Goal: Task Accomplishment & Management: Manage account settings

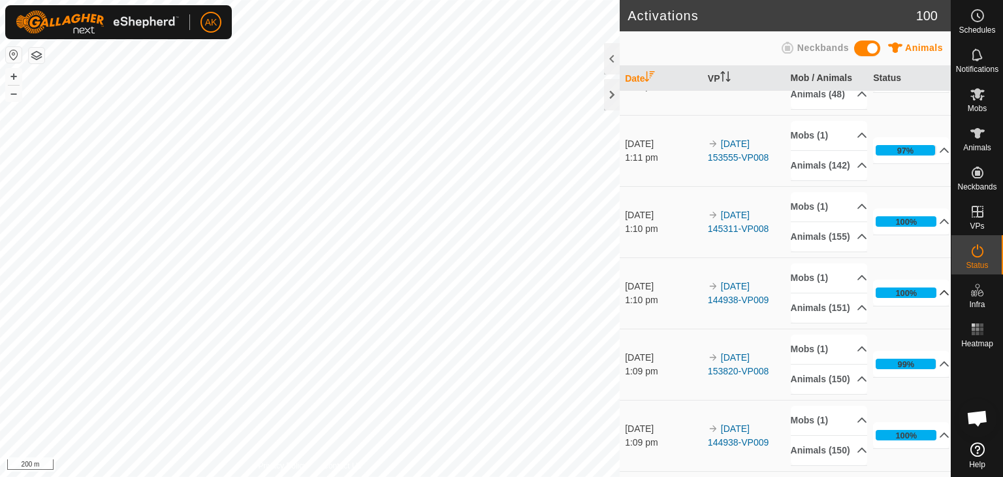
scroll to position [131, 0]
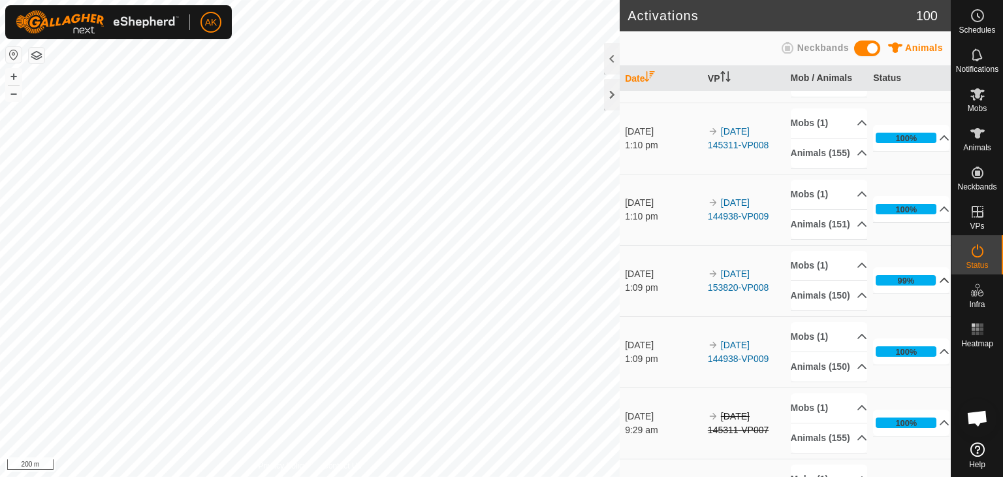
click at [898, 287] on div "99%" at bounding box center [906, 280] width 17 height 12
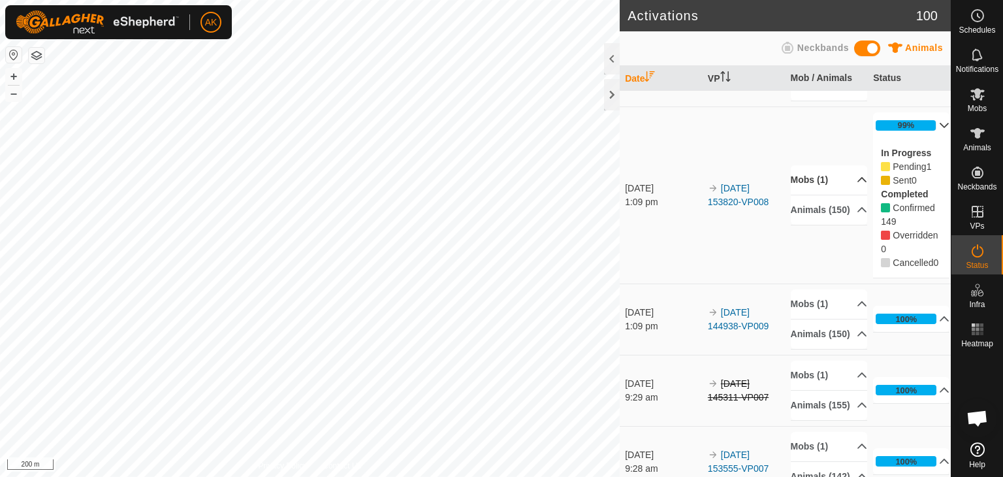
scroll to position [261, 0]
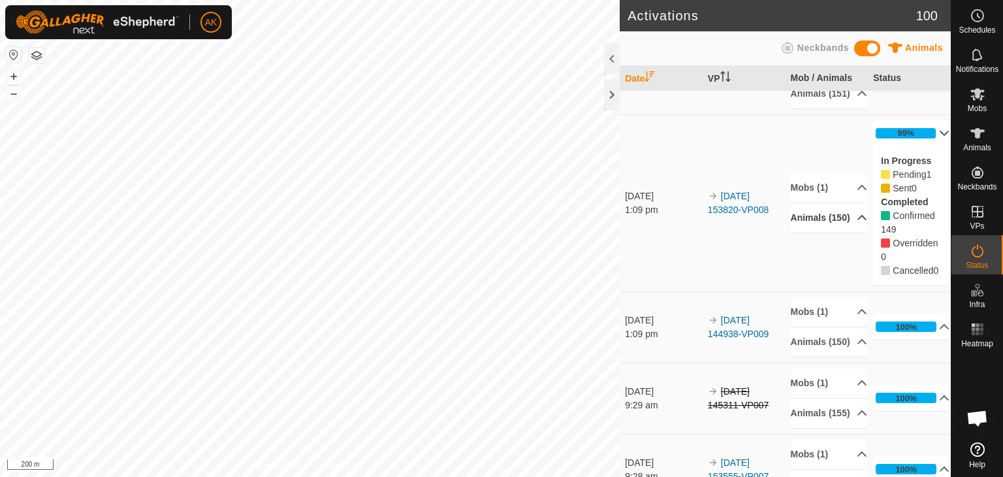
click at [807, 233] on p-accordion-header "Animals (150)" at bounding box center [829, 217] width 76 height 29
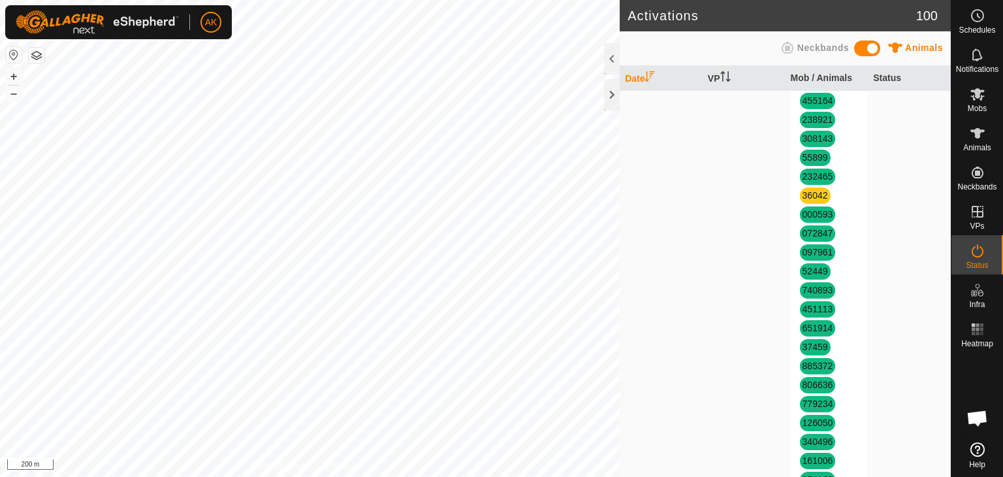
scroll to position [1307, 0]
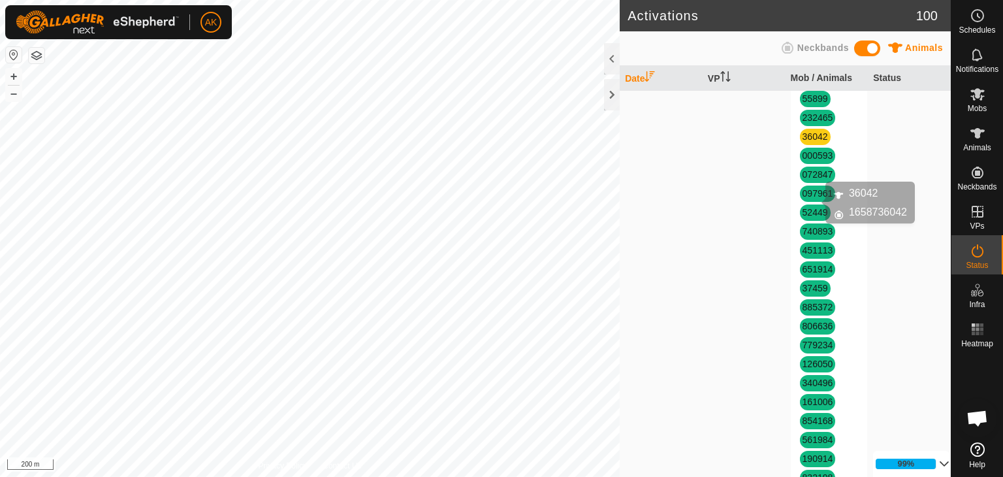
click at [811, 142] on link "36042" at bounding box center [815, 136] width 25 height 10
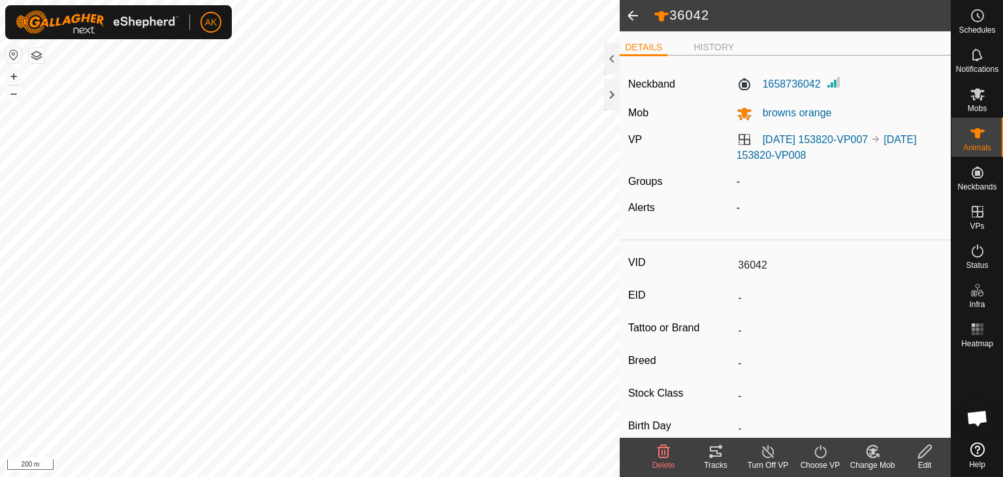
click at [660, 458] on icon at bounding box center [664, 452] width 16 height 16
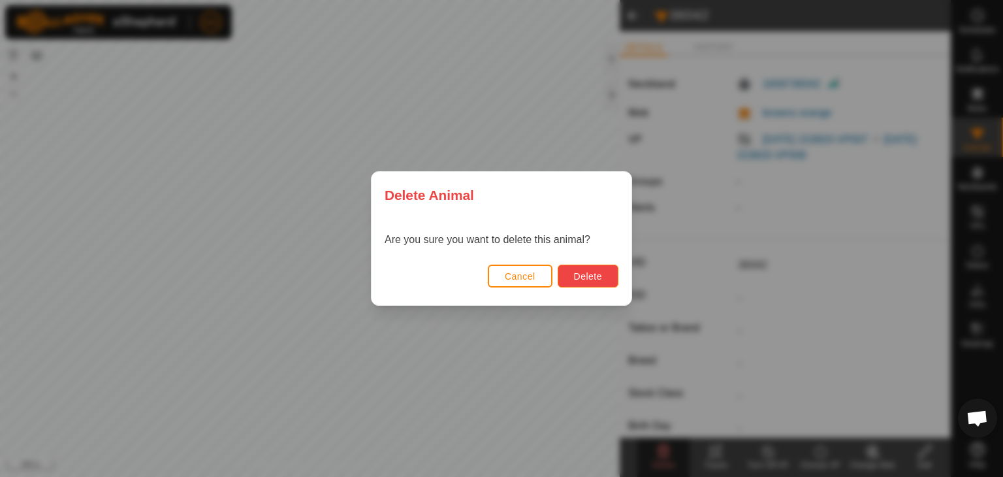
click at [602, 278] on button "Delete" at bounding box center [588, 276] width 61 height 23
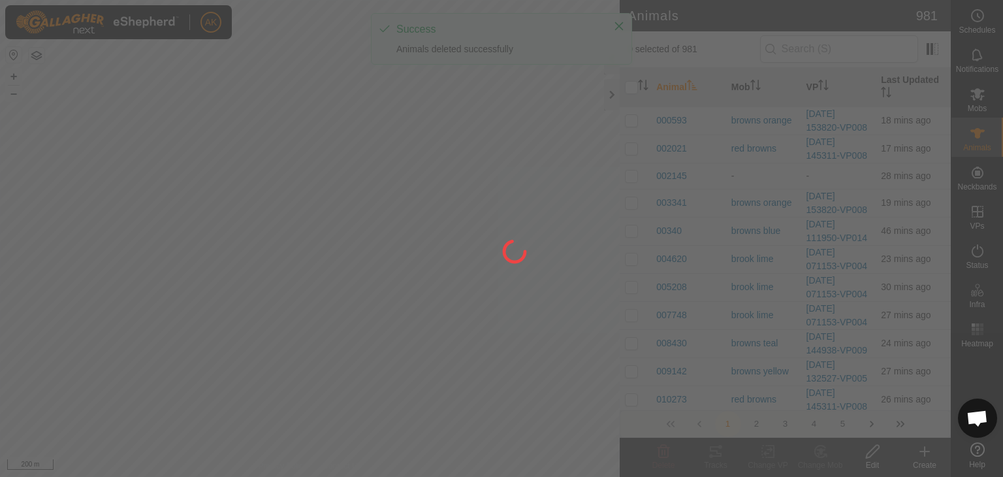
click at [924, 453] on div at bounding box center [501, 238] width 1003 height 477
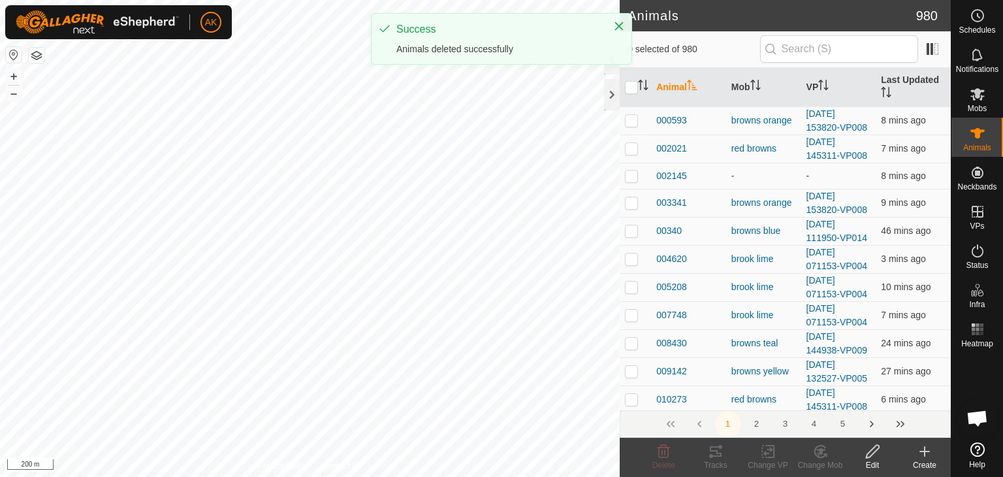
click at [925, 453] on icon at bounding box center [925, 451] width 0 height 9
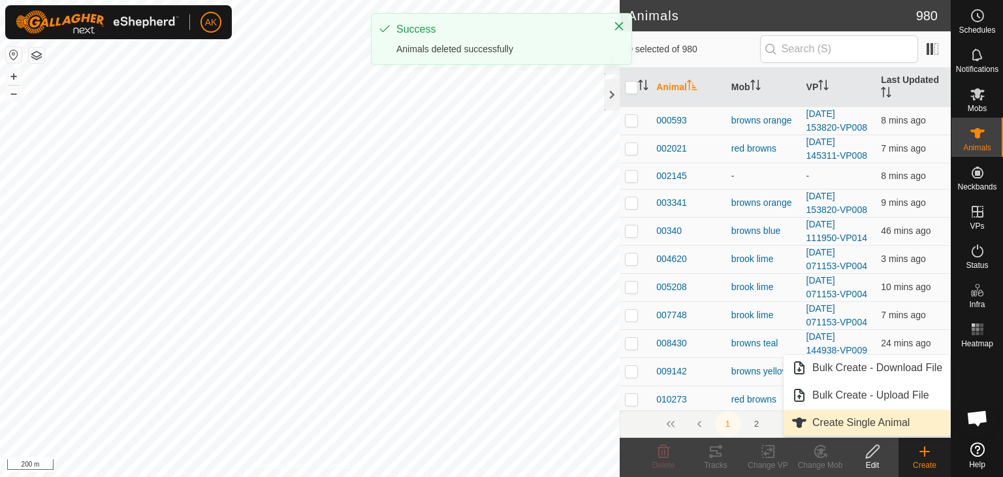
click at [895, 419] on link "Create Single Animal" at bounding box center [867, 423] width 167 height 26
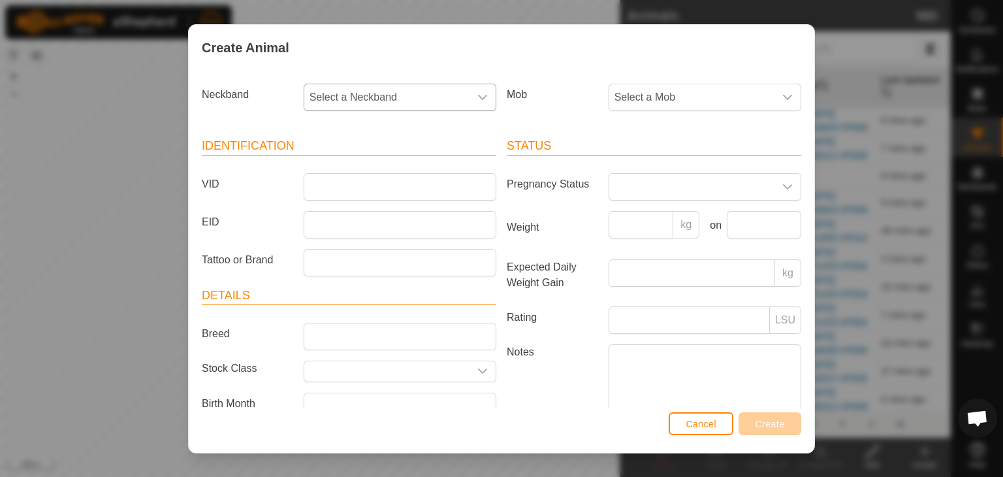
click at [346, 91] on span "Select a Neckband" at bounding box center [386, 97] width 165 height 26
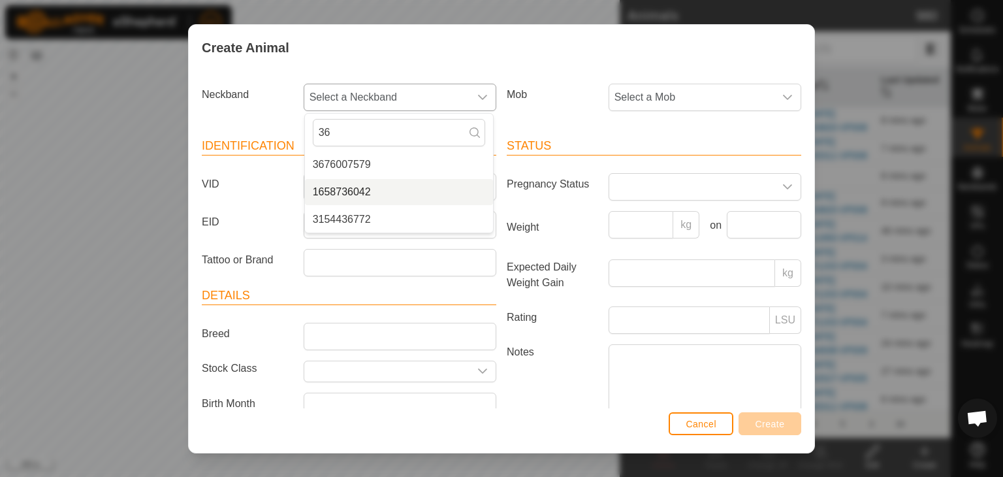
type input "36"
click at [353, 192] on li "1658736042" at bounding box center [399, 192] width 188 height 26
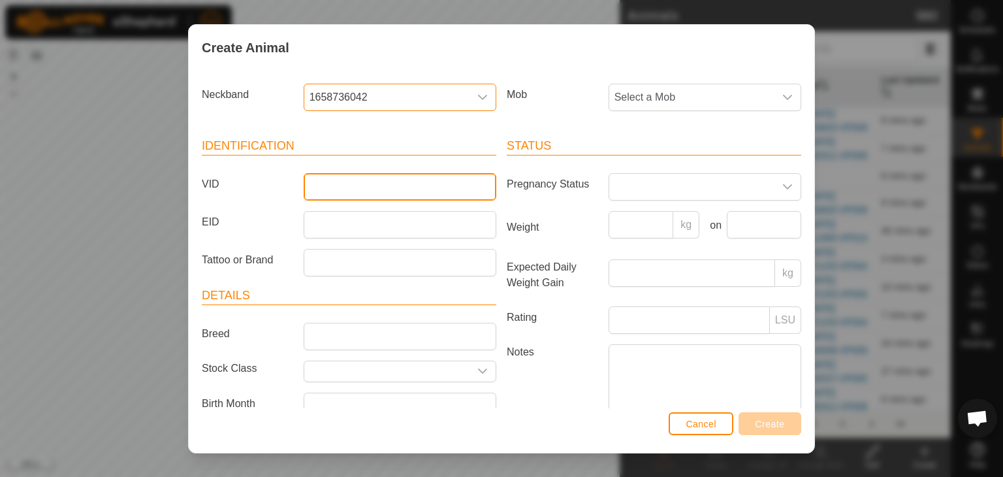
click at [340, 191] on input "VID" at bounding box center [400, 186] width 193 height 27
type input "36042"
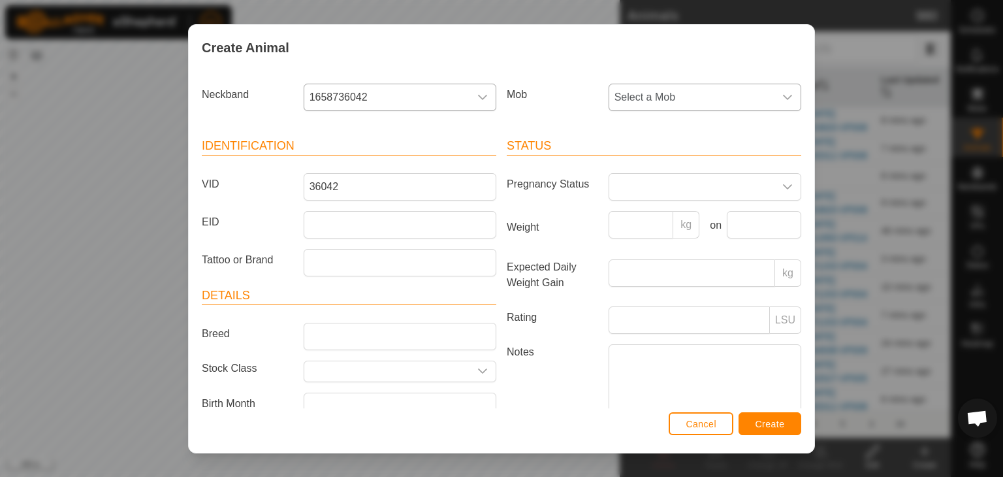
click at [775, 94] on div "dropdown trigger" at bounding box center [788, 97] width 26 height 26
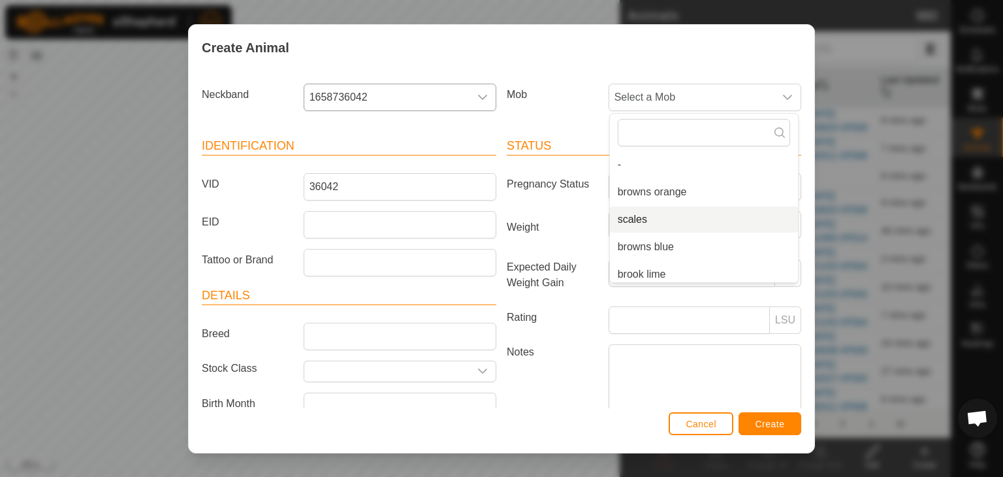
scroll to position [5, 0]
drag, startPoint x: 723, startPoint y: 222, endPoint x: 698, endPoint y: 421, distance: 200.9
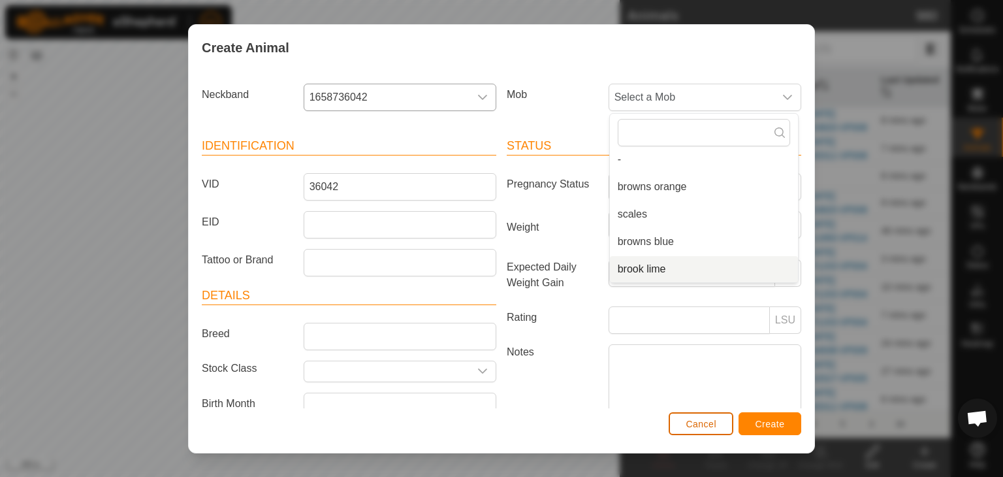
drag, startPoint x: 698, startPoint y: 421, endPoint x: 702, endPoint y: 428, distance: 7.6
click at [702, 428] on span "Cancel" at bounding box center [701, 424] width 31 height 10
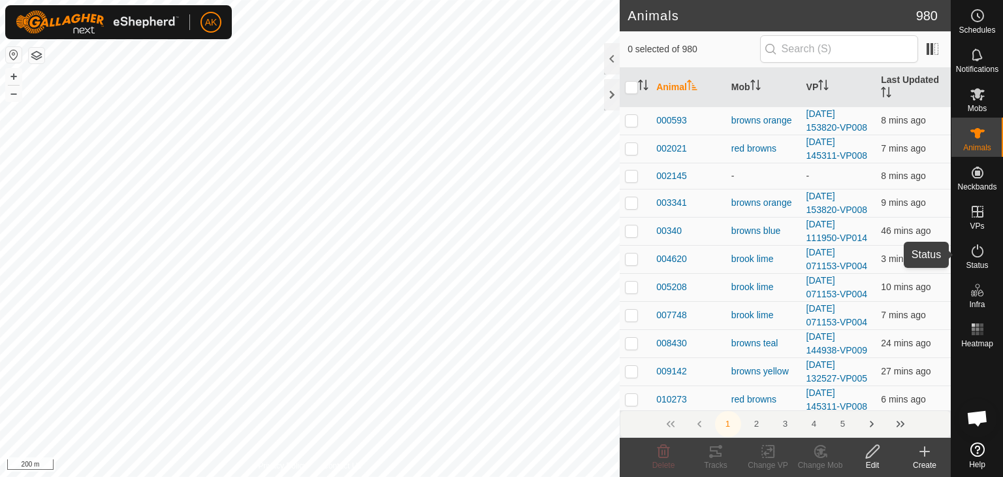
click at [981, 254] on icon at bounding box center [978, 250] width 12 height 13
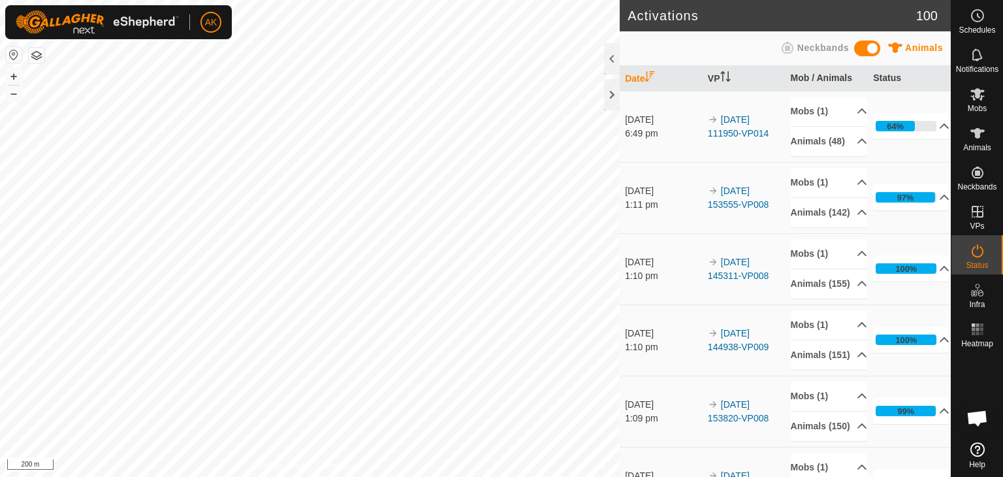
click at [977, 254] on icon at bounding box center [978, 251] width 16 height 16
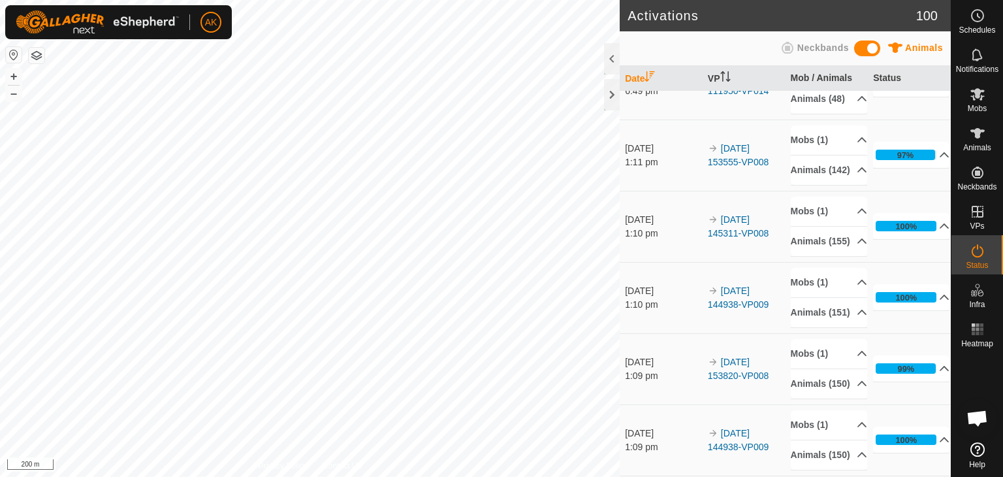
scroll to position [65, 0]
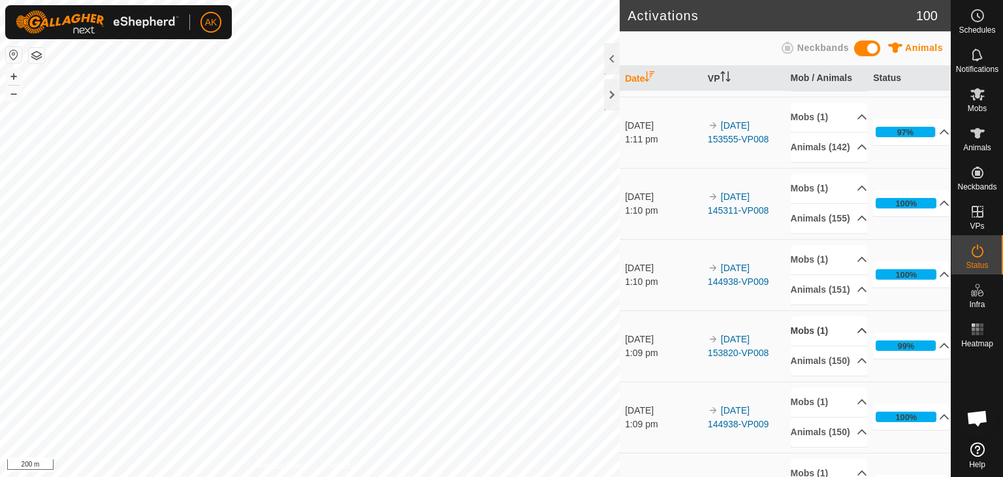
click at [805, 346] on p-accordion-header "Mobs (1)" at bounding box center [829, 330] width 76 height 29
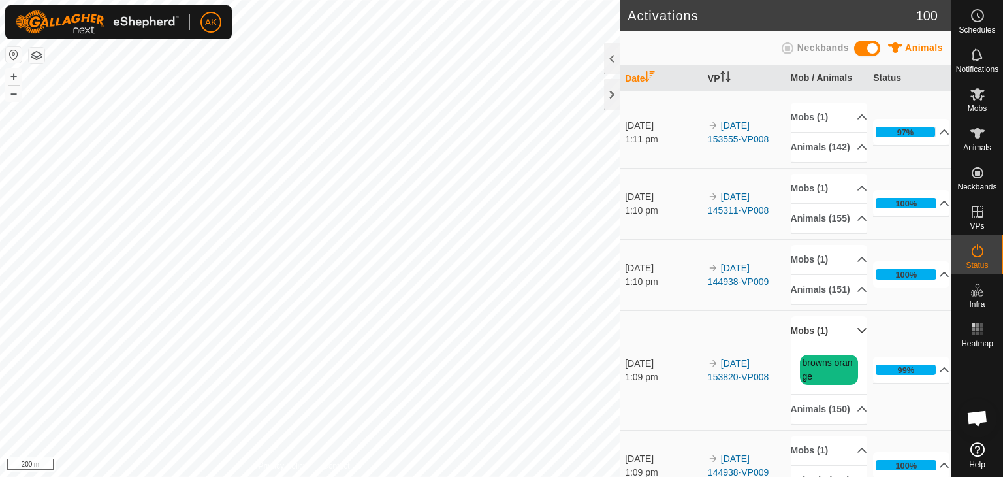
click at [805, 346] on p-accordion-header "Mobs (1)" at bounding box center [829, 330] width 76 height 29
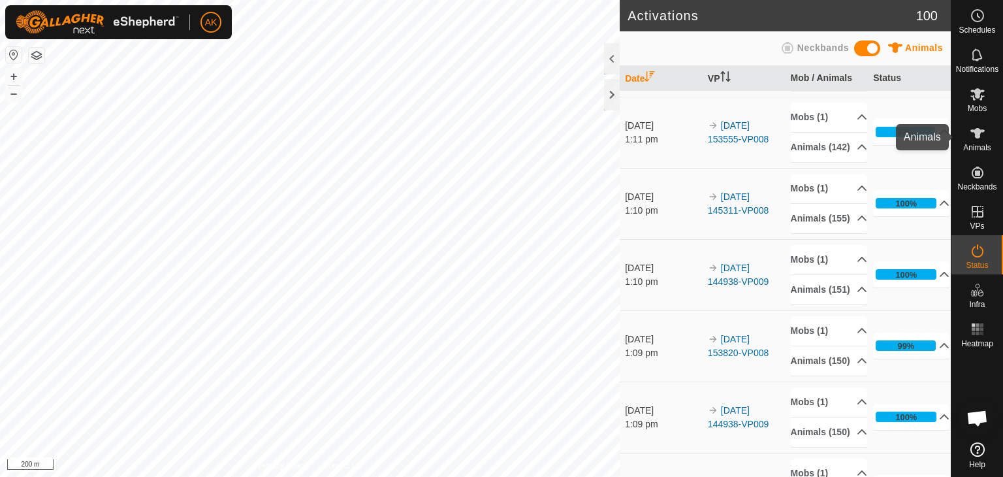
click at [973, 138] on icon at bounding box center [978, 133] width 16 height 16
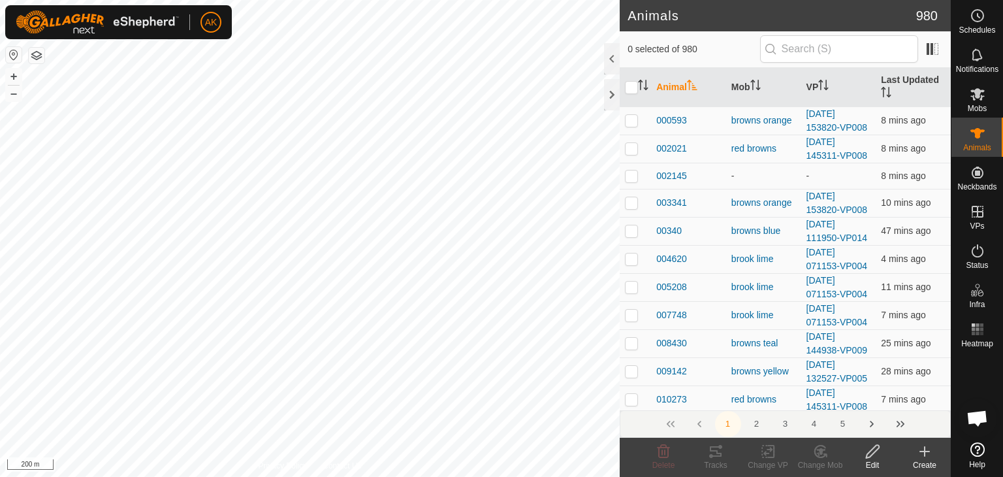
click at [924, 451] on icon at bounding box center [924, 451] width 9 height 0
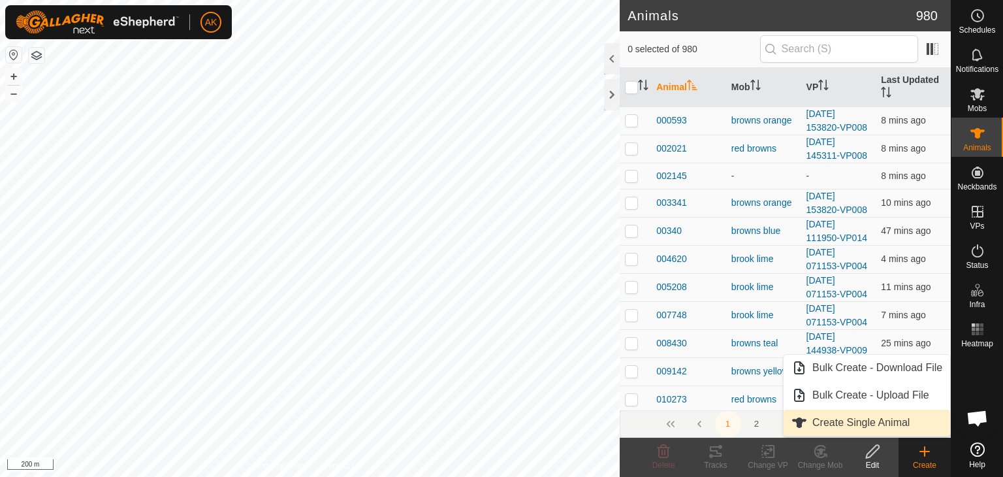
click at [856, 419] on link "Create Single Animal" at bounding box center [867, 423] width 167 height 26
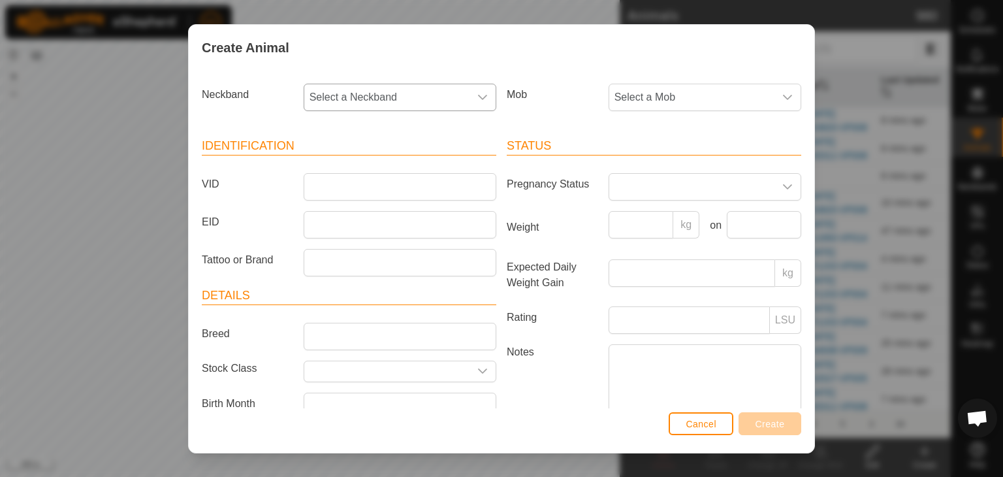
click at [342, 93] on span "Select a Neckband" at bounding box center [386, 97] width 165 height 26
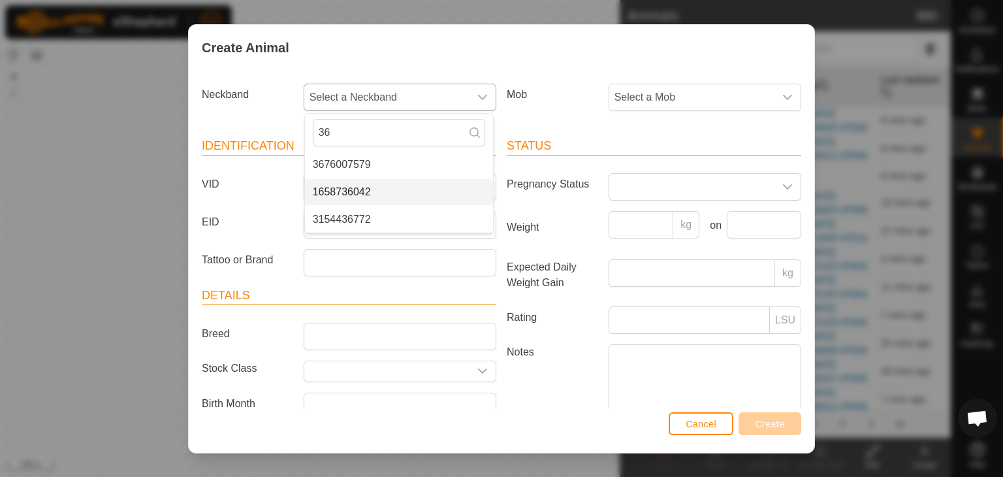
type input "36"
click at [349, 191] on li "1658736042" at bounding box center [399, 192] width 188 height 26
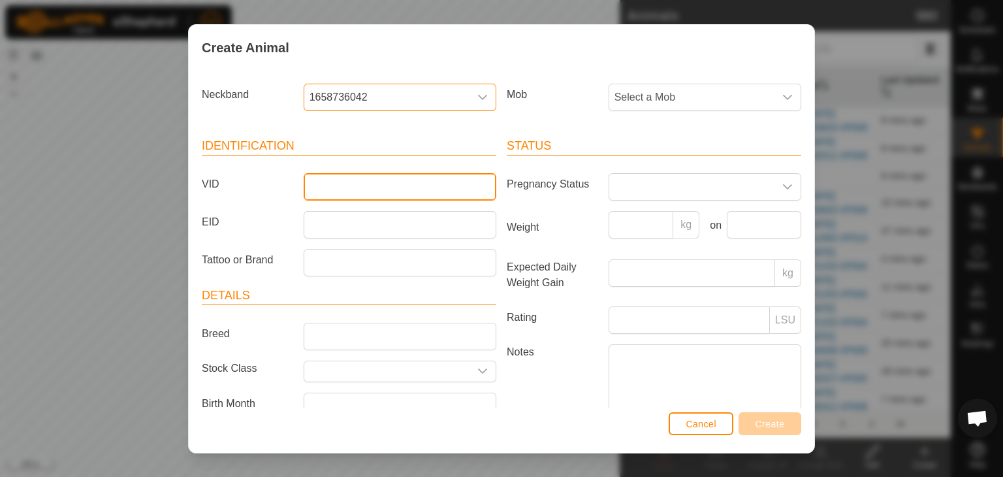
click at [344, 186] on input "VID" at bounding box center [400, 186] width 193 height 27
type input "36042"
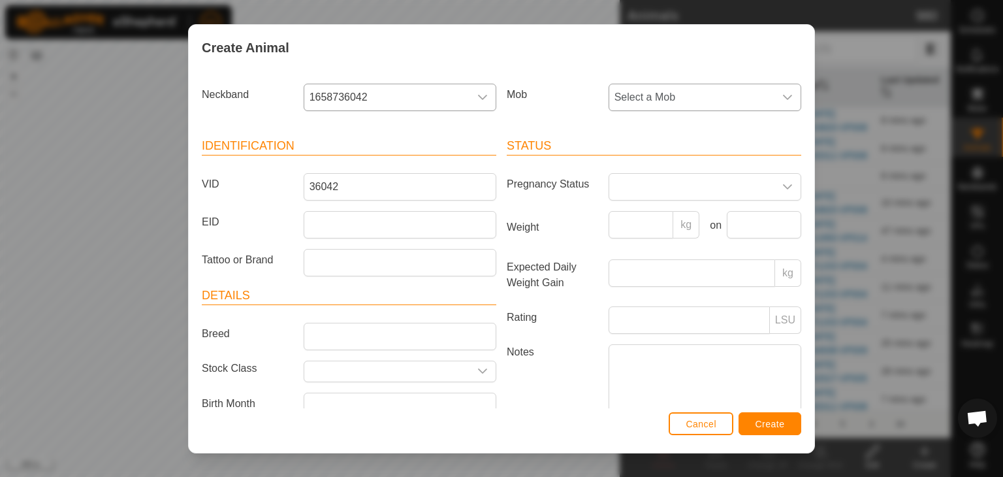
click at [628, 94] on span "Select a Mob" at bounding box center [691, 97] width 165 height 26
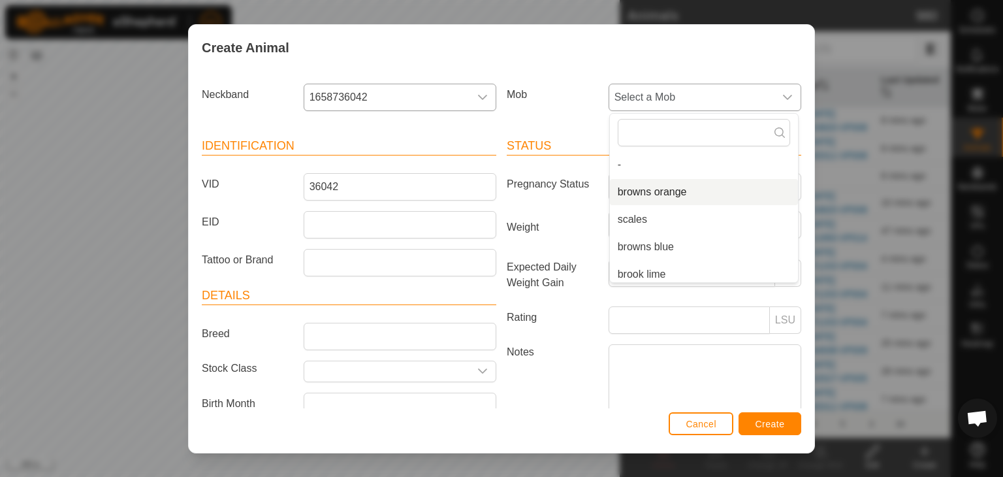
click at [641, 196] on li "browns orange" at bounding box center [704, 192] width 188 height 26
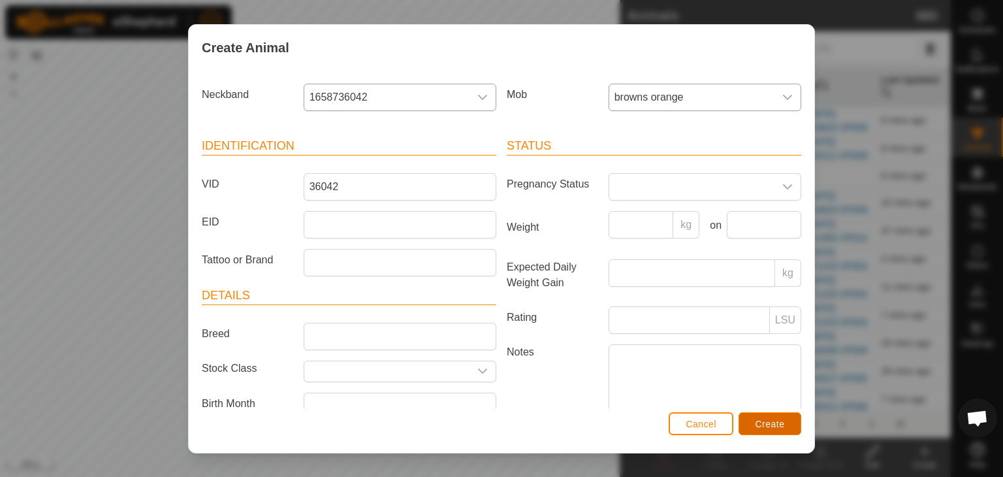
click at [777, 426] on span "Create" at bounding box center [770, 424] width 29 height 10
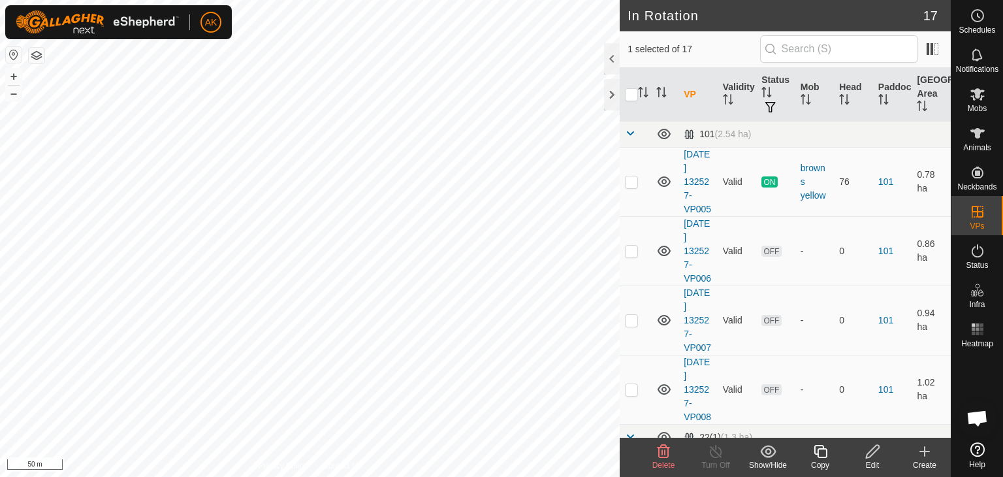
click at [663, 461] on span "Delete" at bounding box center [664, 465] width 23 height 9
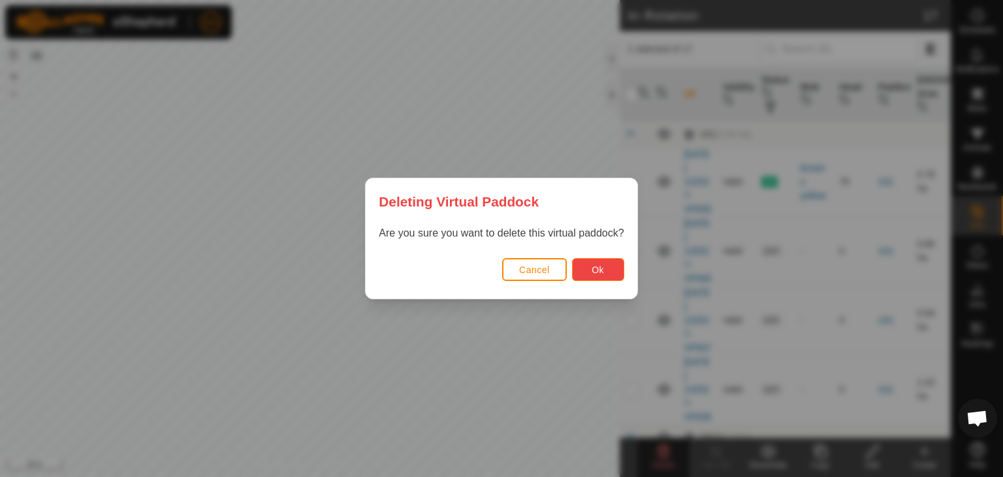
click at [612, 274] on button "Ok" at bounding box center [598, 269] width 52 height 23
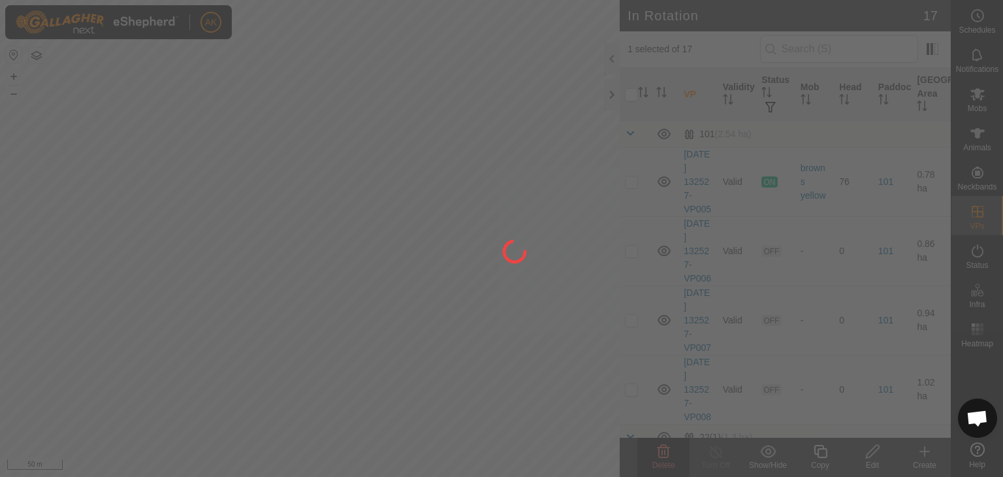
checkbox input "false"
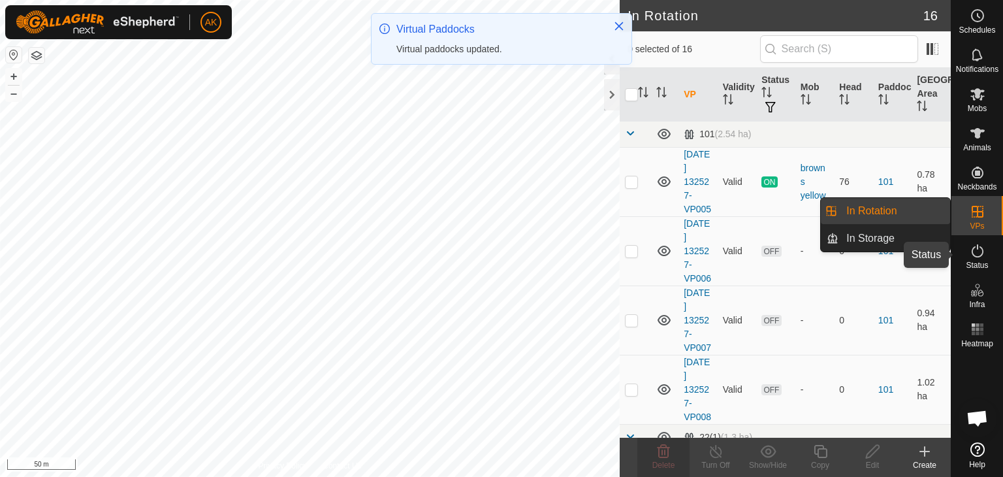
click at [973, 249] on icon at bounding box center [978, 250] width 12 height 13
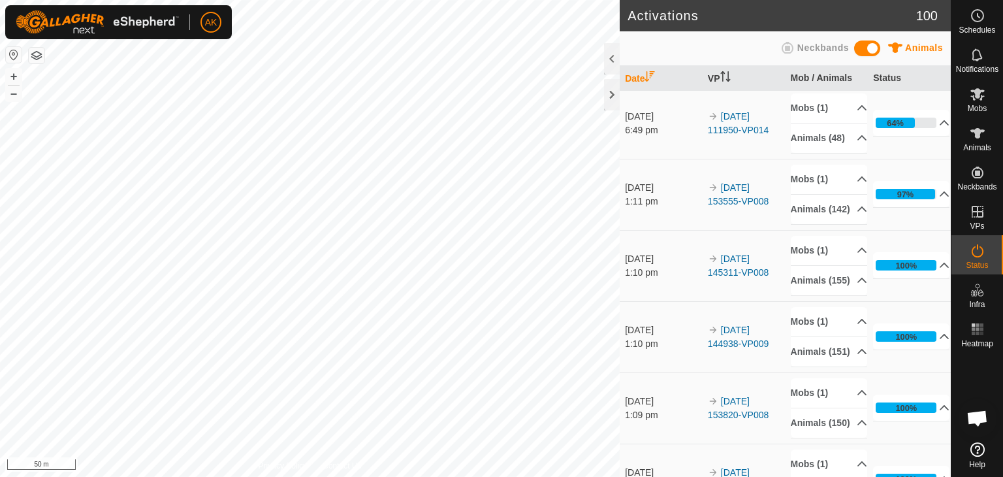
scroll to position [65, 0]
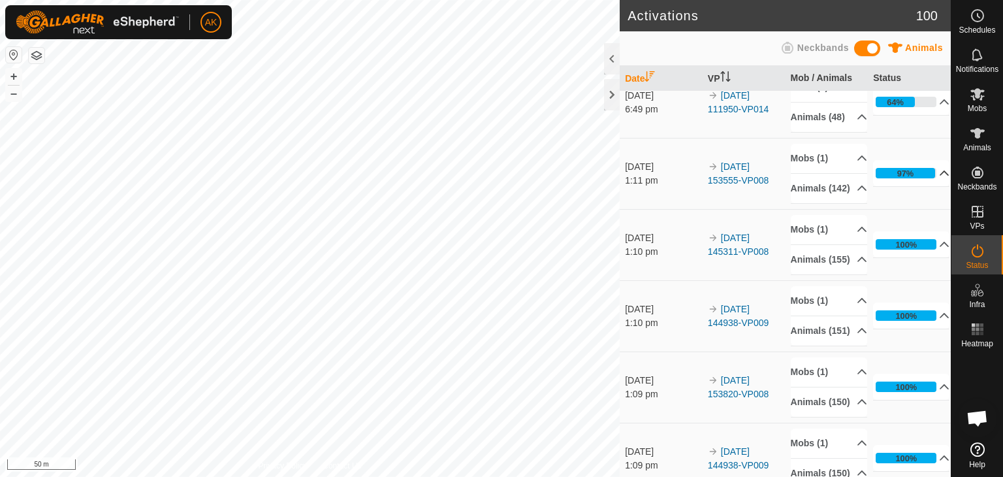
click at [939, 178] on icon at bounding box center [944, 173] width 10 height 10
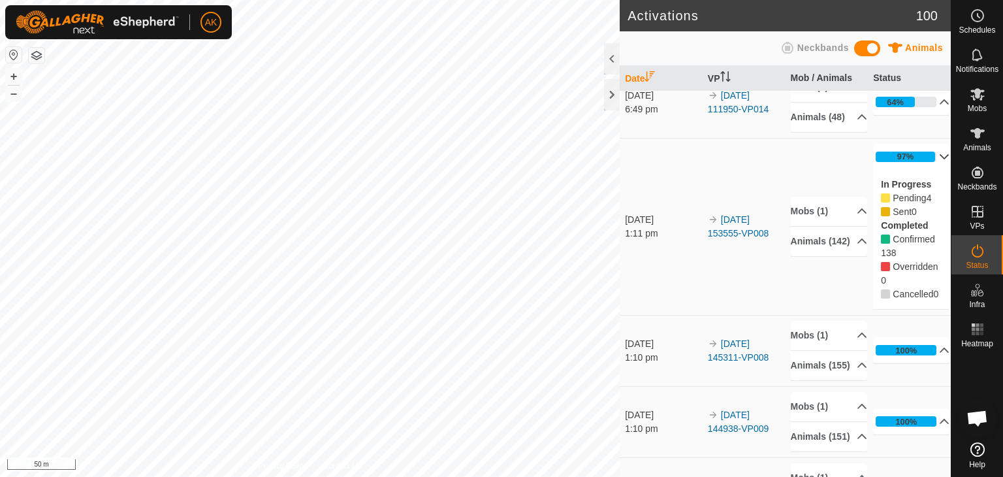
click at [926, 170] on p-accordion-header "97%" at bounding box center [911, 157] width 76 height 26
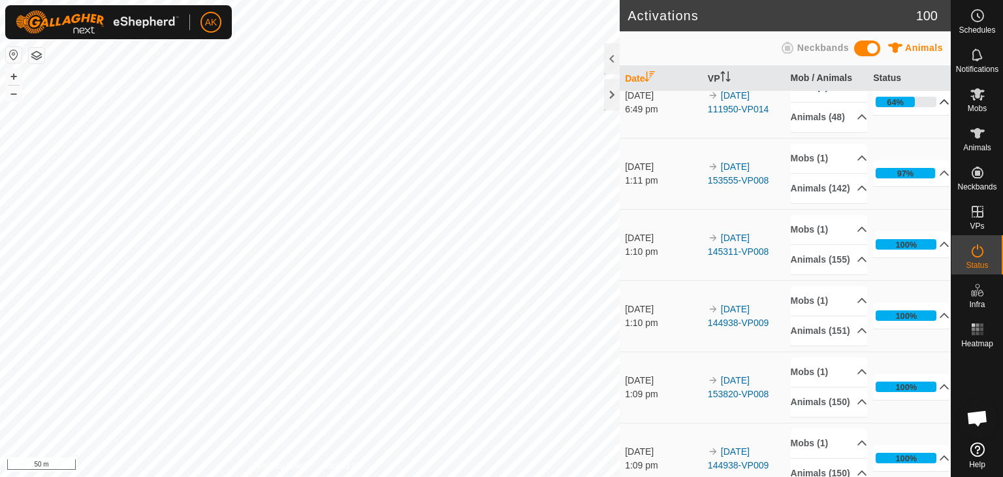
click at [928, 115] on p-accordion-header "64%" at bounding box center [911, 102] width 76 height 26
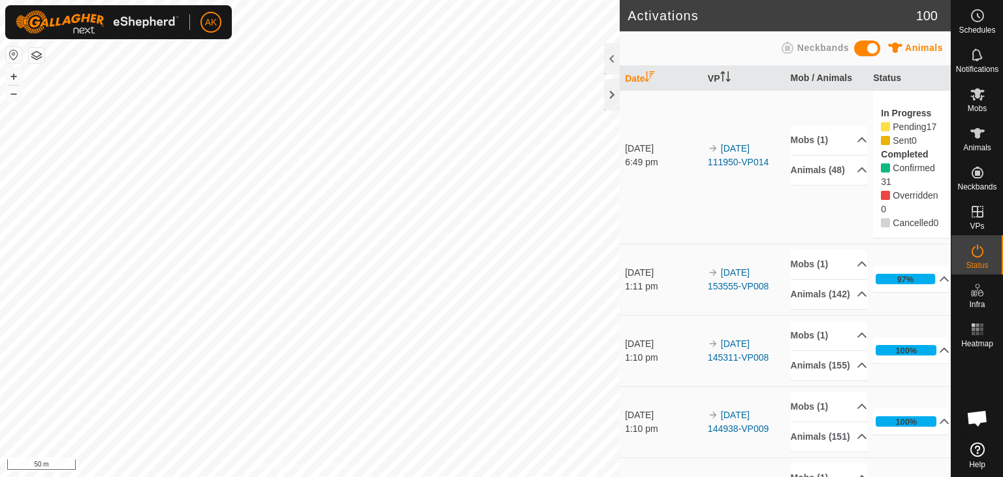
click at [928, 99] on p-accordion-header "64%" at bounding box center [911, 86] width 76 height 26
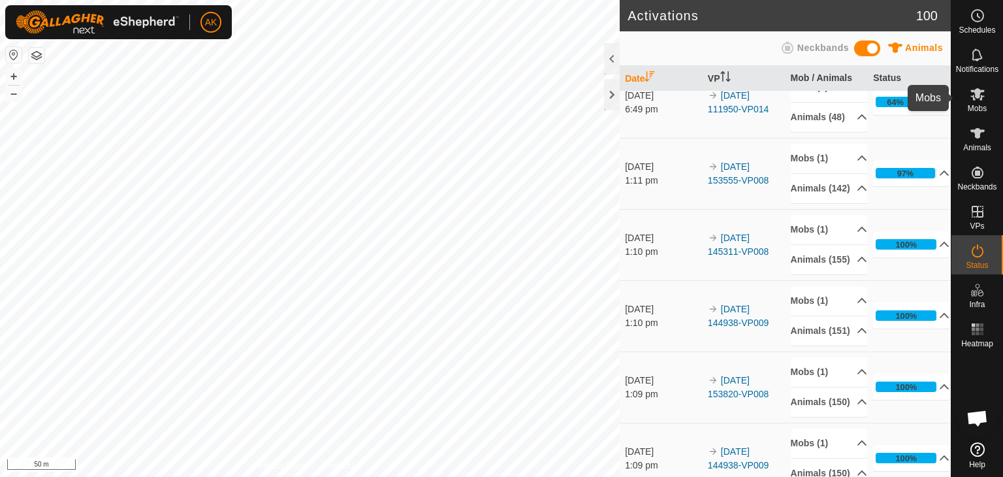
click at [976, 97] on icon at bounding box center [978, 94] width 14 height 12
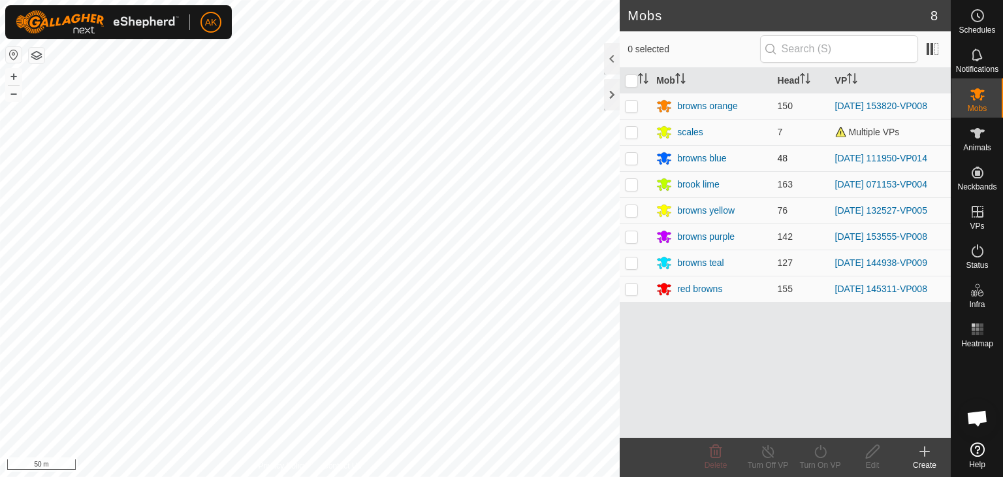
click at [629, 154] on p-checkbox at bounding box center [631, 158] width 13 height 10
checkbox input "true"
click at [817, 442] on div "Turn On VP" at bounding box center [820, 457] width 52 height 39
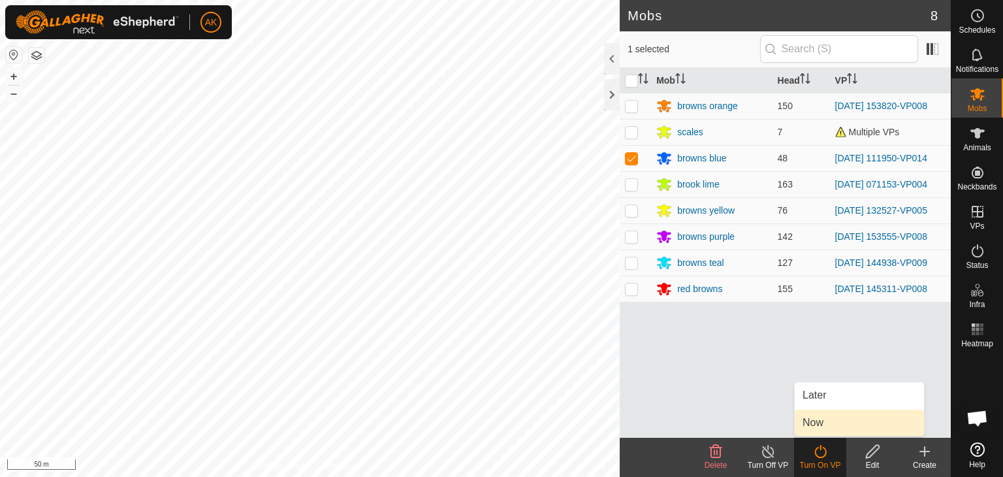
click at [825, 427] on link "Now" at bounding box center [859, 423] width 129 height 26
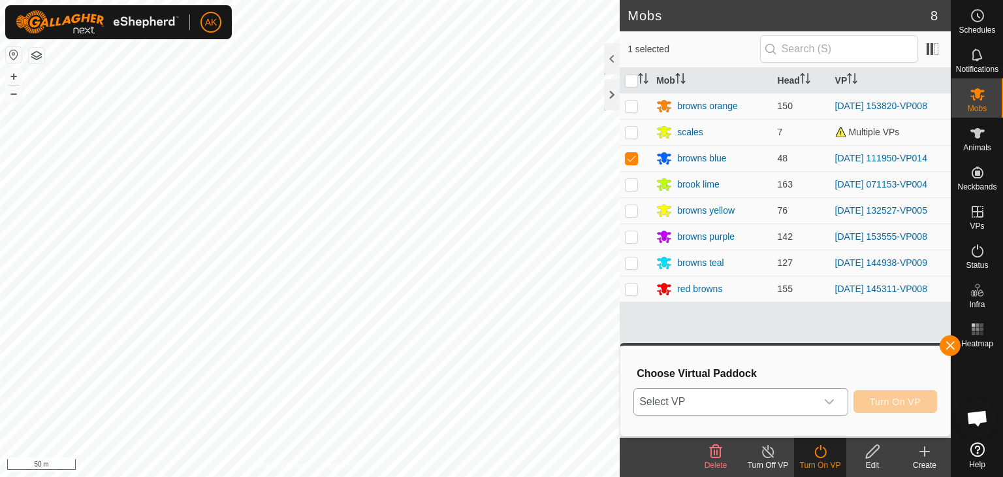
click at [831, 401] on icon "dropdown trigger" at bounding box center [829, 402] width 10 height 10
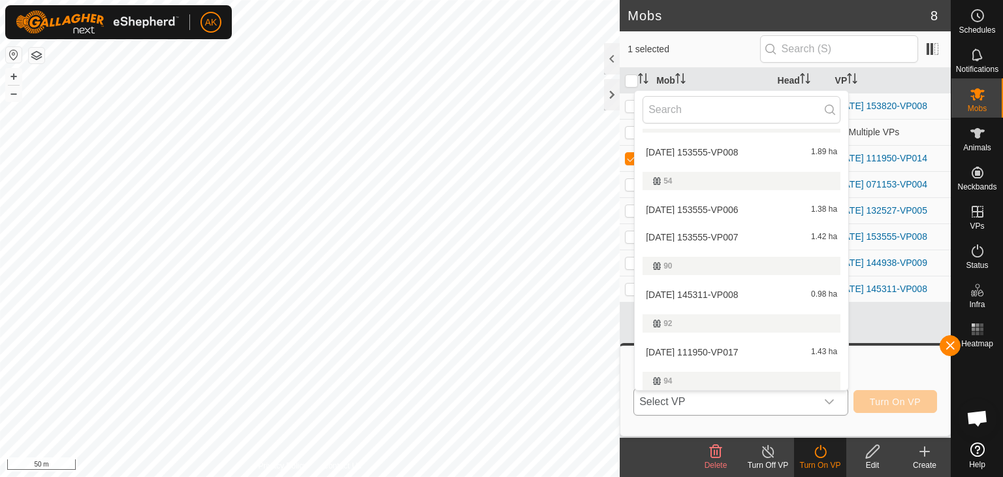
scroll to position [392, 0]
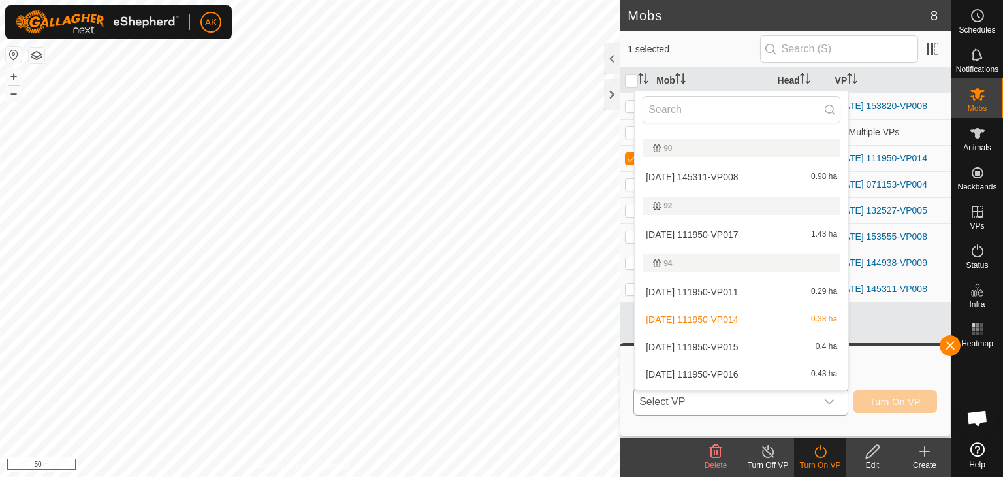
click at [743, 317] on li "[DATE] 111950-VP014 0.38 ha" at bounding box center [742, 319] width 214 height 26
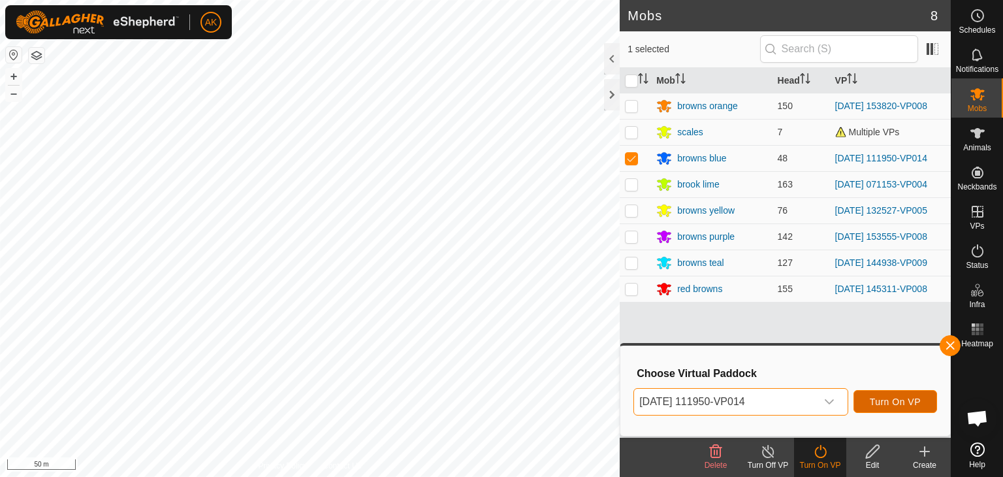
click at [896, 401] on span "Turn On VP" at bounding box center [895, 402] width 51 height 10
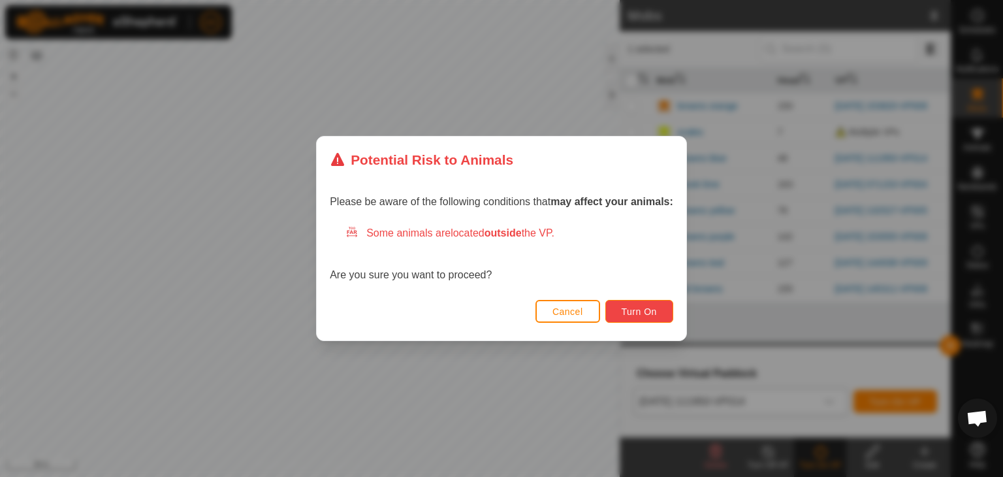
click at [637, 308] on span "Turn On" at bounding box center [639, 311] width 35 height 10
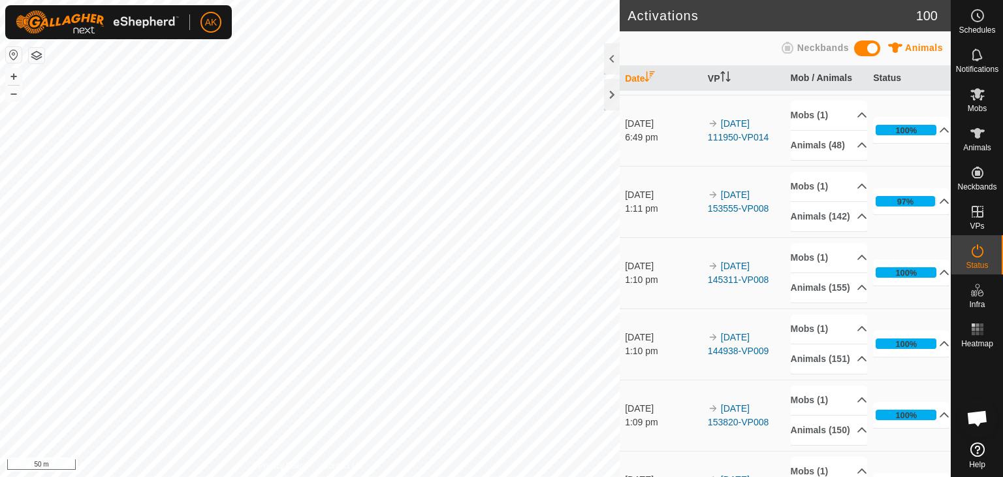
scroll to position [131, 0]
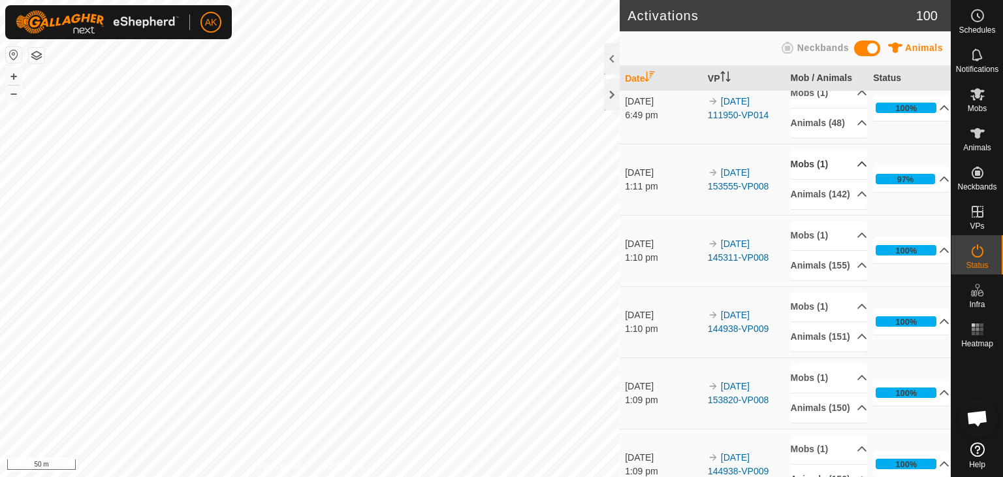
click at [799, 179] on p-accordion-header "Mobs (1)" at bounding box center [829, 164] width 76 height 29
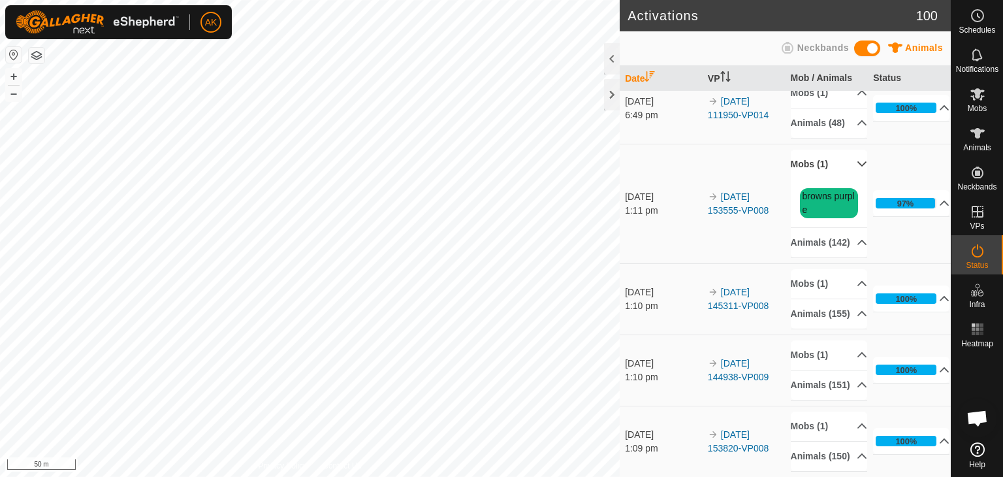
click at [799, 179] on p-accordion-header "Mobs (1)" at bounding box center [829, 164] width 76 height 29
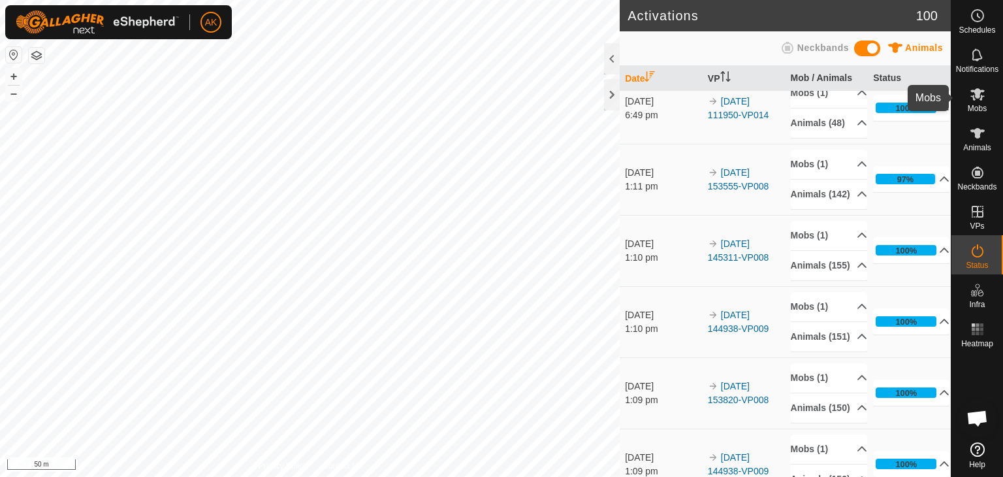
click at [970, 96] on icon at bounding box center [978, 94] width 16 height 16
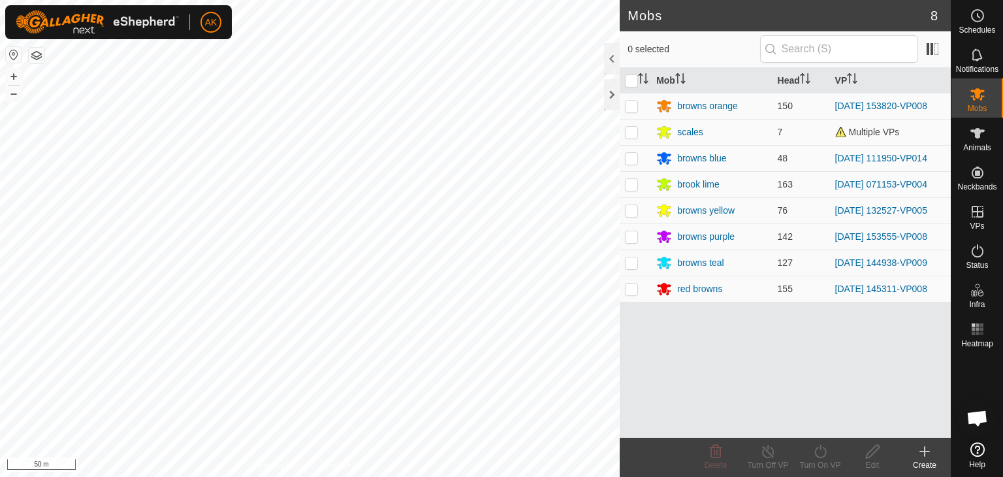
click at [628, 234] on p-checkbox at bounding box center [631, 236] width 13 height 10
checkbox input "true"
click at [827, 460] on div "Turn On VP" at bounding box center [820, 465] width 52 height 12
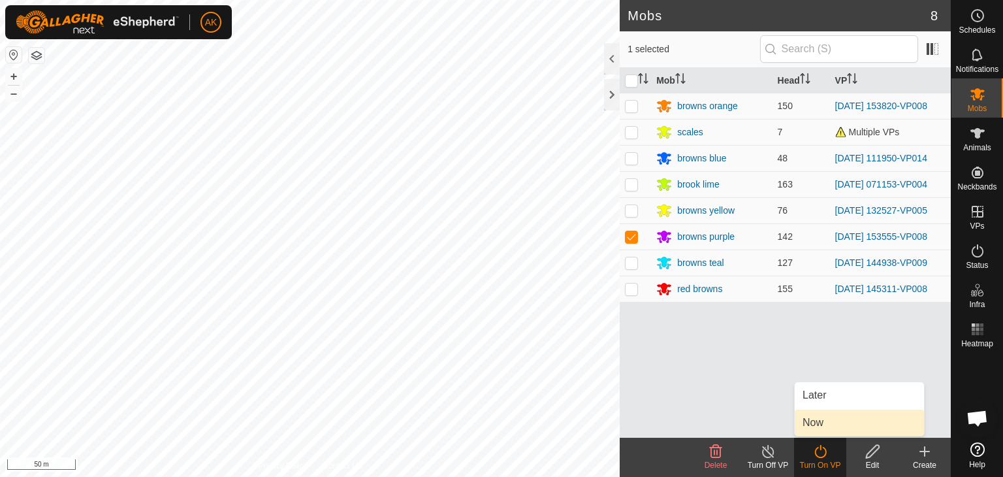
click at [821, 425] on link "Now" at bounding box center [859, 423] width 129 height 26
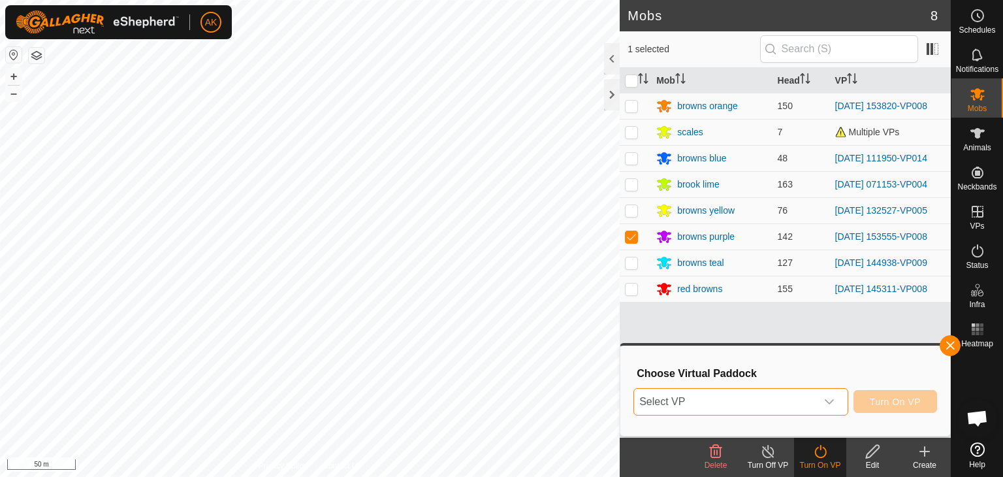
click at [802, 398] on span "Select VP" at bounding box center [725, 402] width 182 height 26
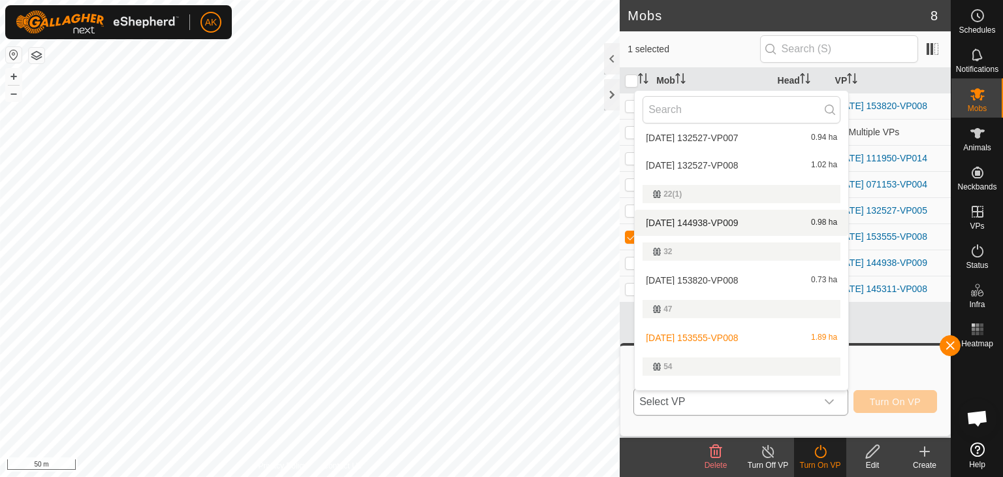
scroll to position [196, 0]
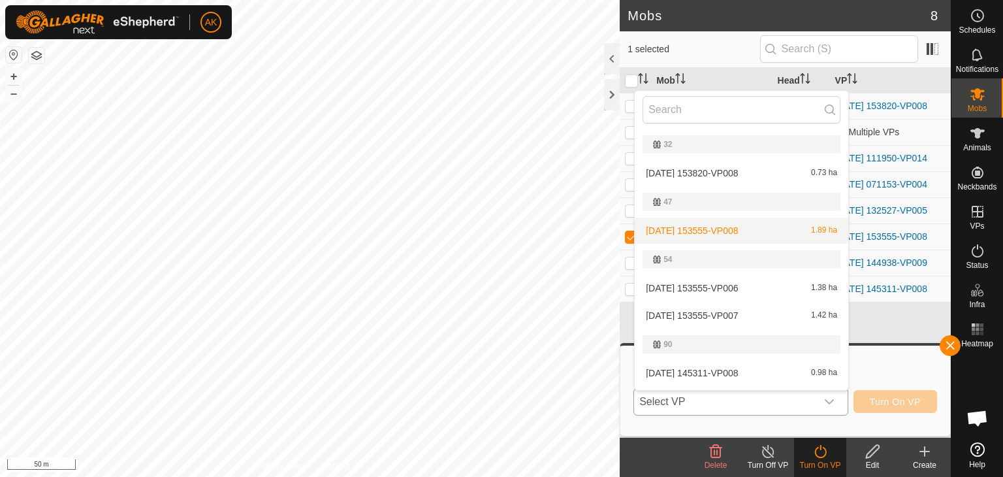
click at [724, 228] on li "2025-09-06 153555-VP008 1.89 ha" at bounding box center [742, 231] width 214 height 26
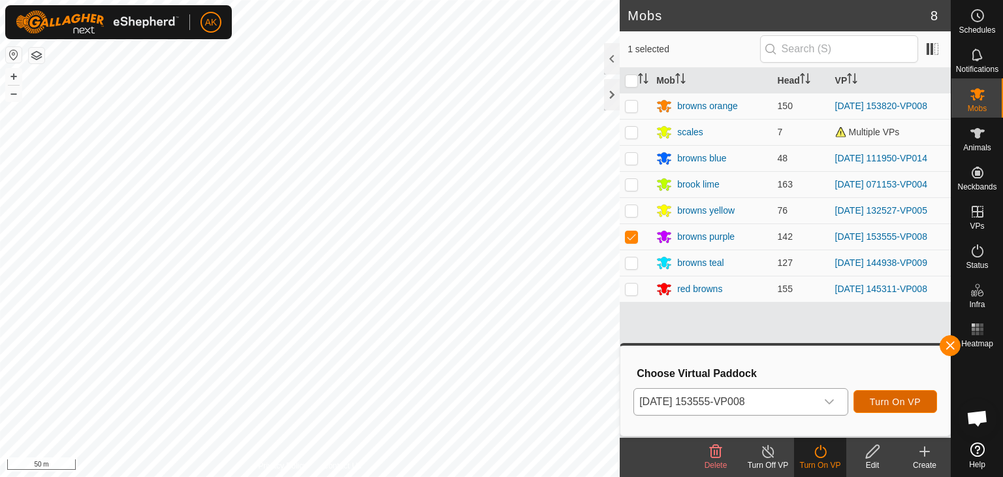
click at [886, 401] on span "Turn On VP" at bounding box center [895, 402] width 51 height 10
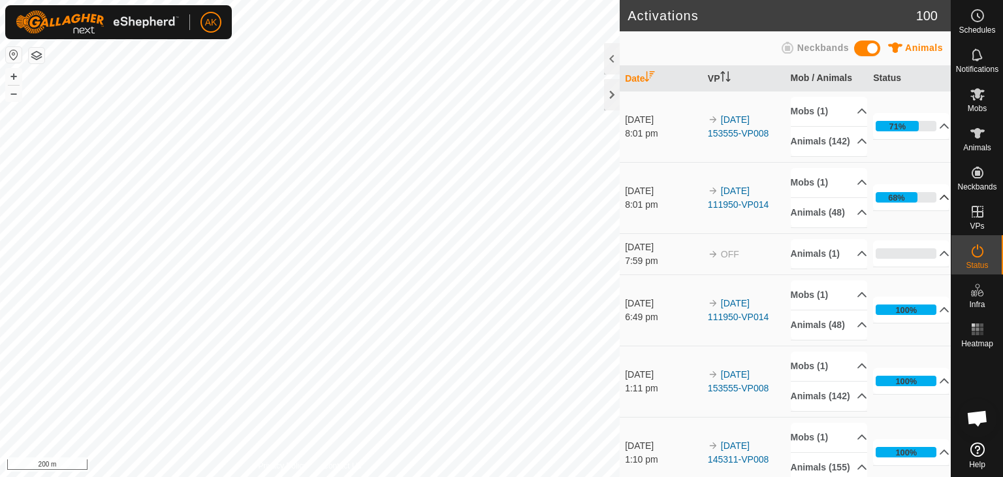
click at [939, 203] on icon at bounding box center [944, 197] width 10 height 10
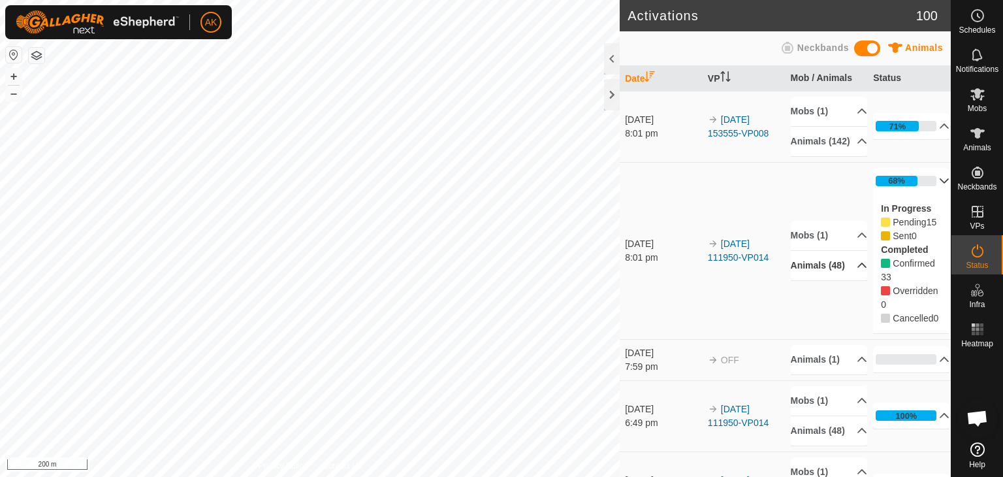
click at [849, 280] on p-accordion-header "Animals (48)" at bounding box center [829, 265] width 76 height 29
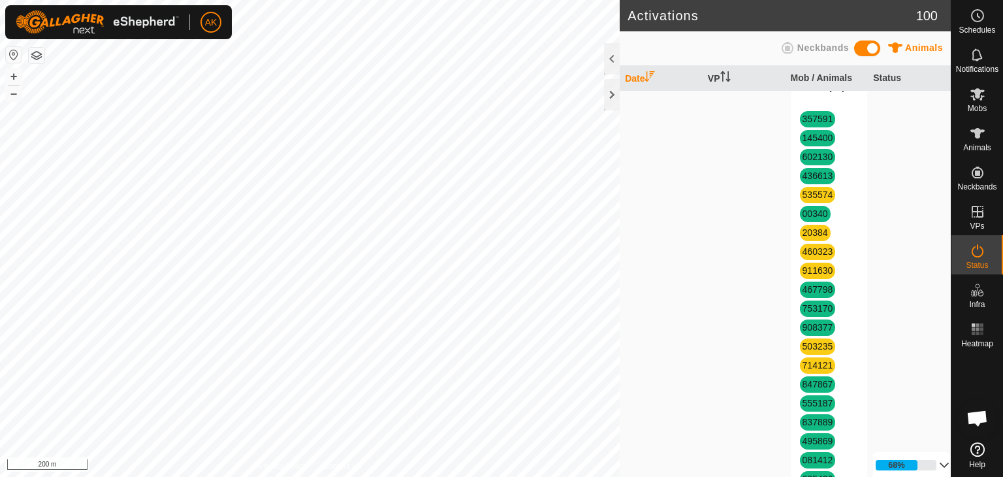
scroll to position [131, 0]
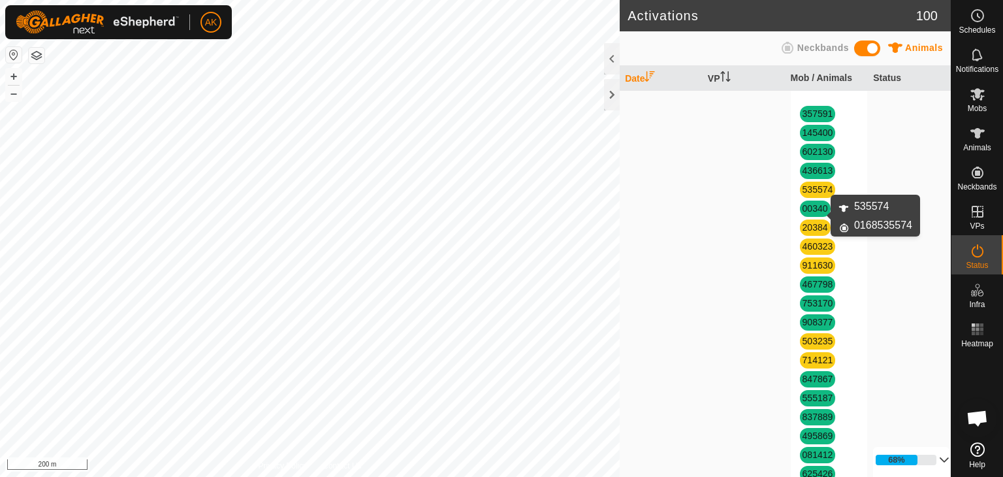
click at [809, 195] on link "535574" at bounding box center [818, 189] width 31 height 10
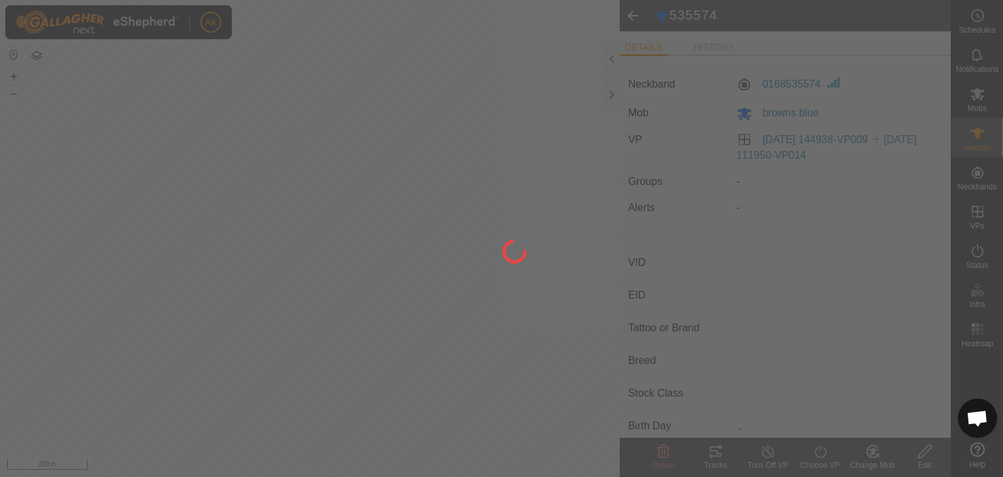
type input "535574"
type input "-"
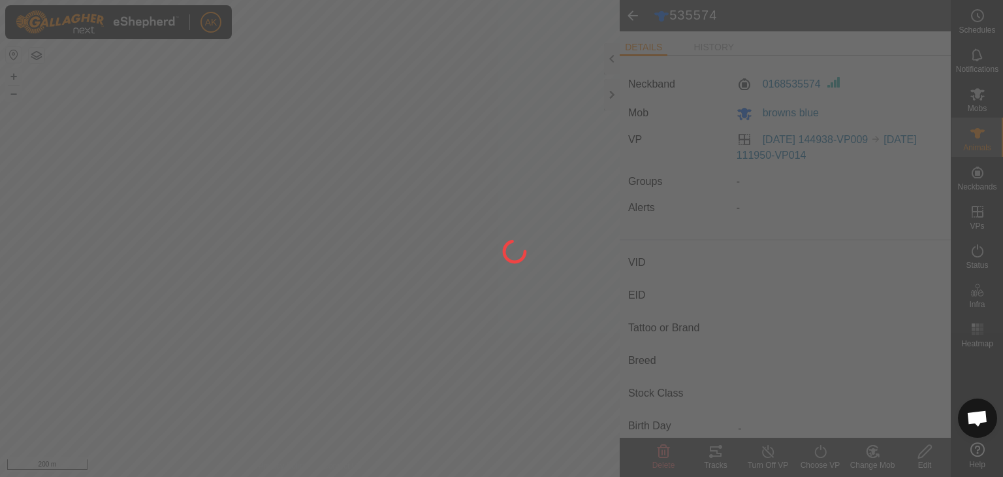
type input "-"
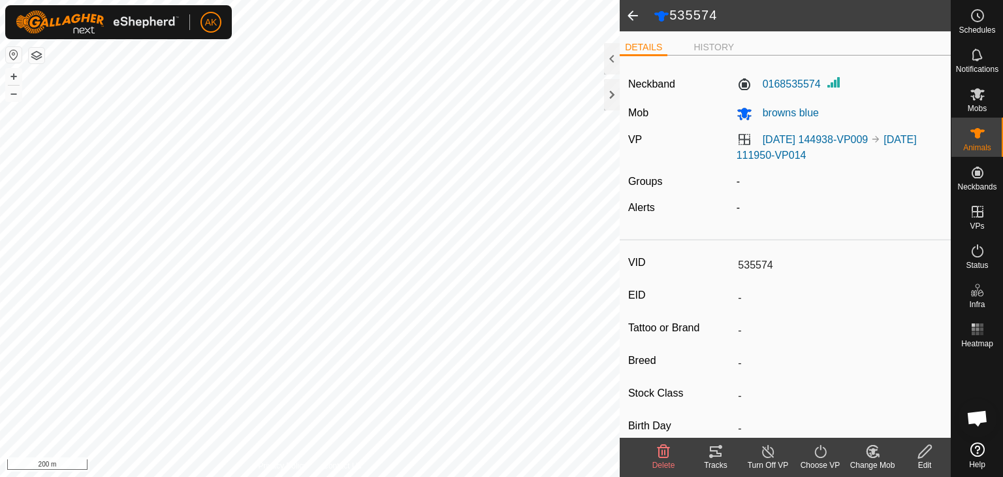
click at [634, 10] on span at bounding box center [633, 15] width 26 height 31
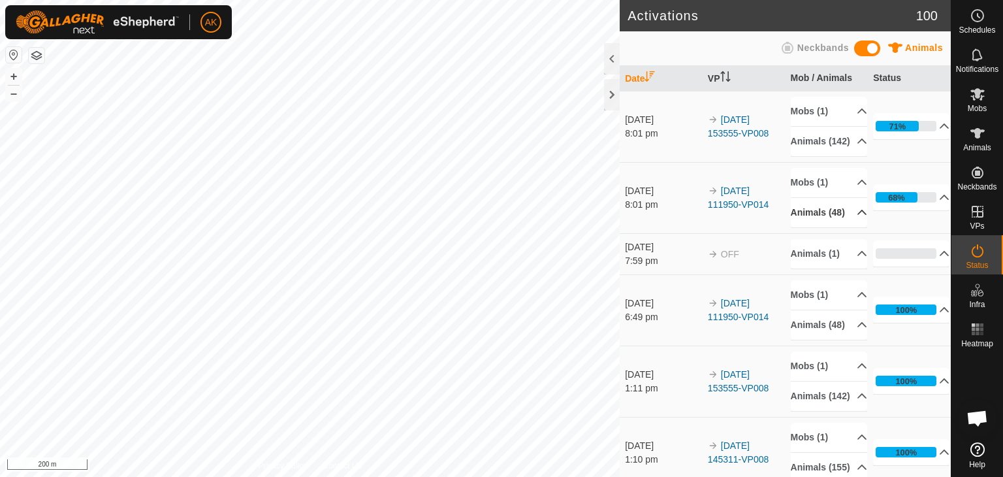
click at [847, 227] on p-accordion-header "Animals (48)" at bounding box center [829, 212] width 76 height 29
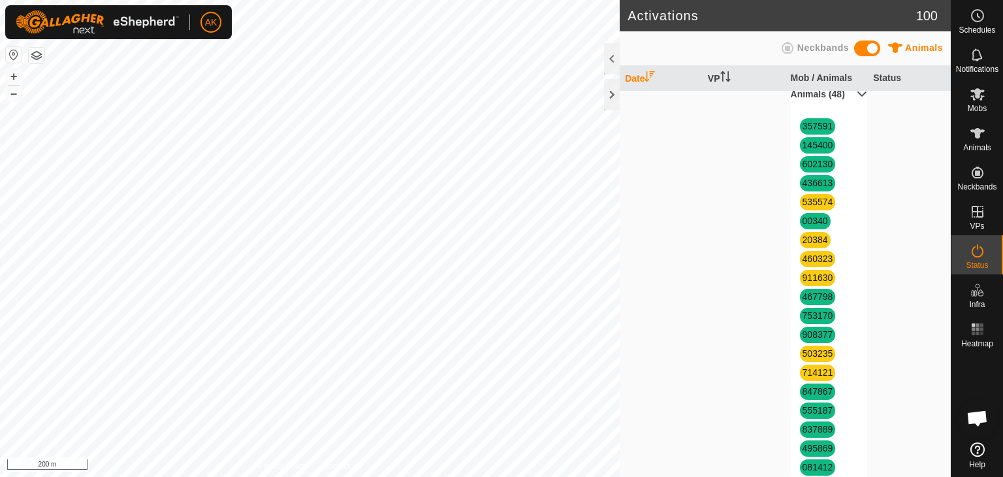
scroll to position [196, 0]
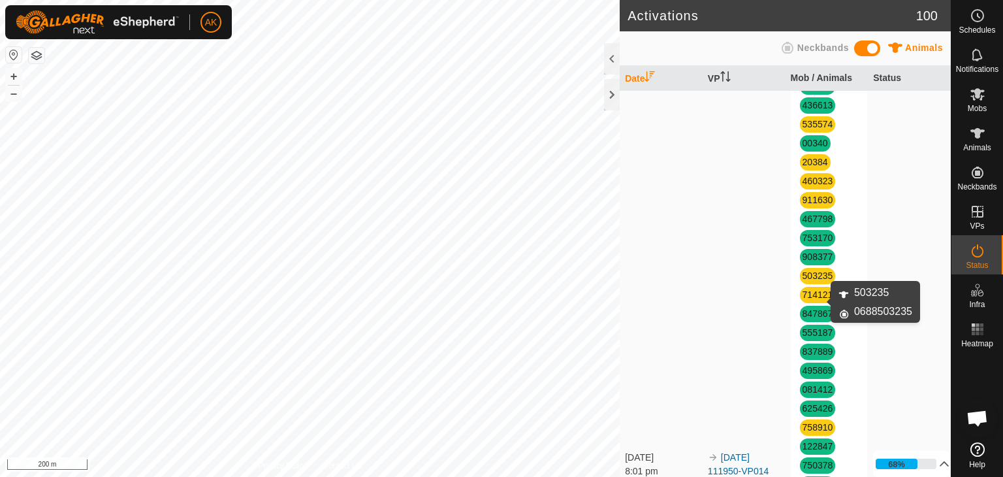
click at [813, 281] on link "503235" at bounding box center [818, 275] width 31 height 10
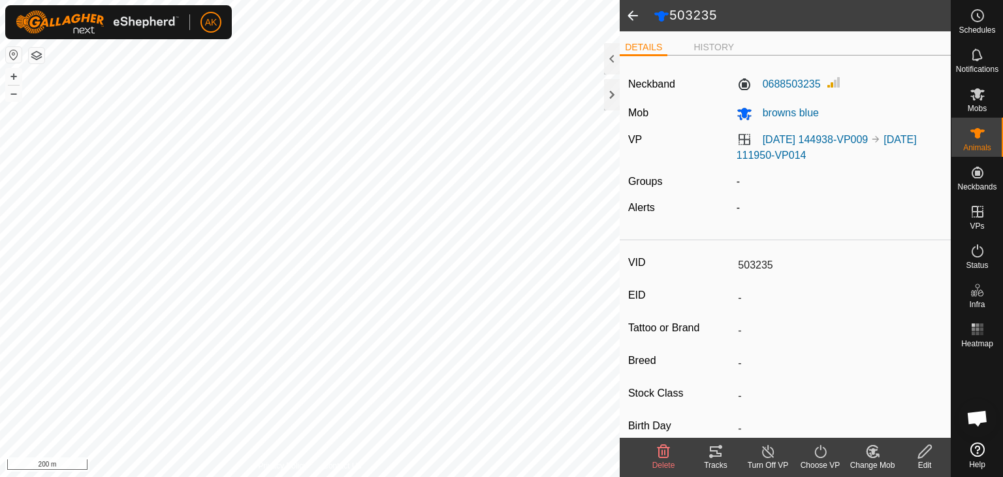
click at [819, 454] on icon at bounding box center [821, 452] width 16 height 16
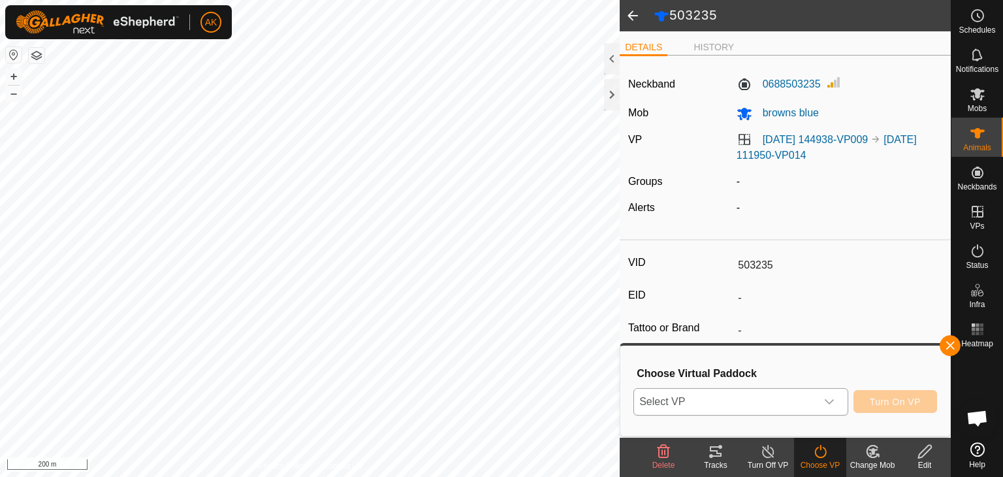
click at [828, 406] on icon "dropdown trigger" at bounding box center [829, 402] width 10 height 10
click at [836, 406] on div "dropdown trigger" at bounding box center [830, 402] width 26 height 26
click at [980, 133] on icon at bounding box center [978, 133] width 14 height 10
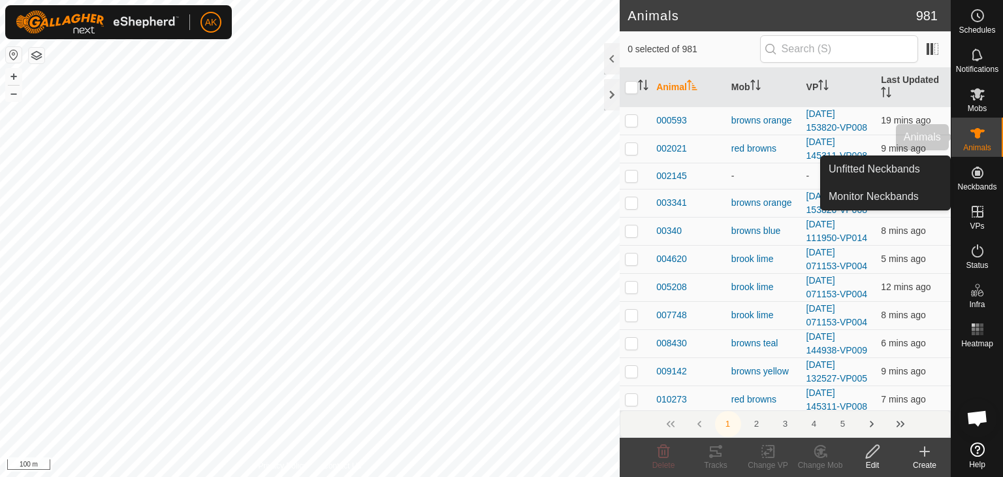
click at [976, 137] on icon at bounding box center [978, 133] width 14 height 10
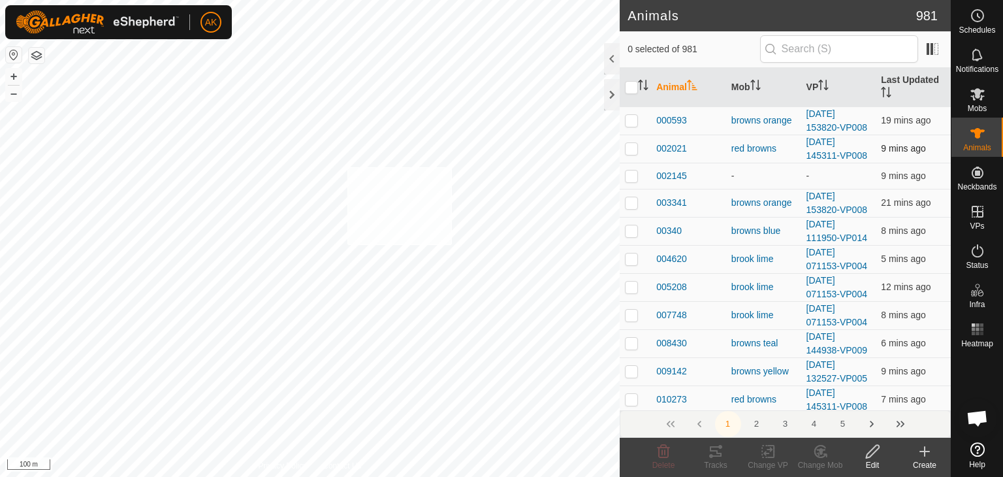
checkbox input "true"
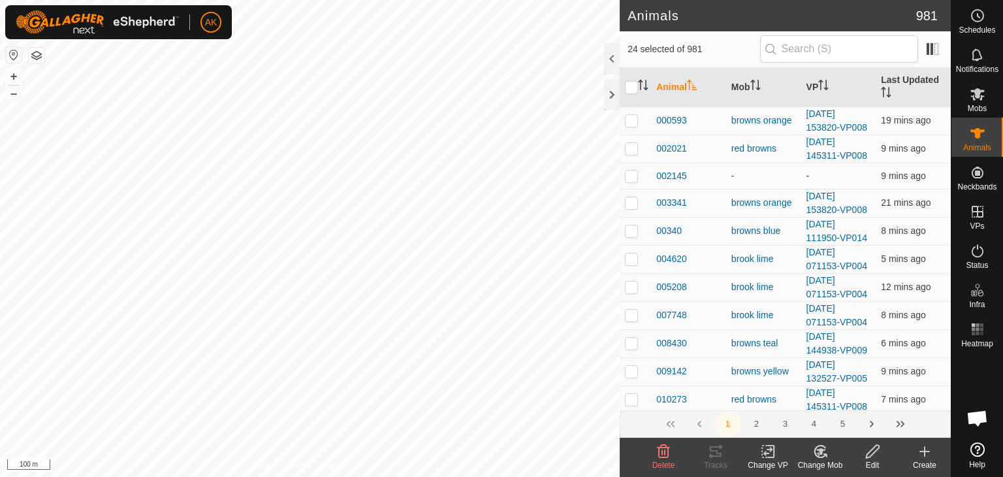
click at [764, 454] on icon at bounding box center [768, 452] width 16 height 16
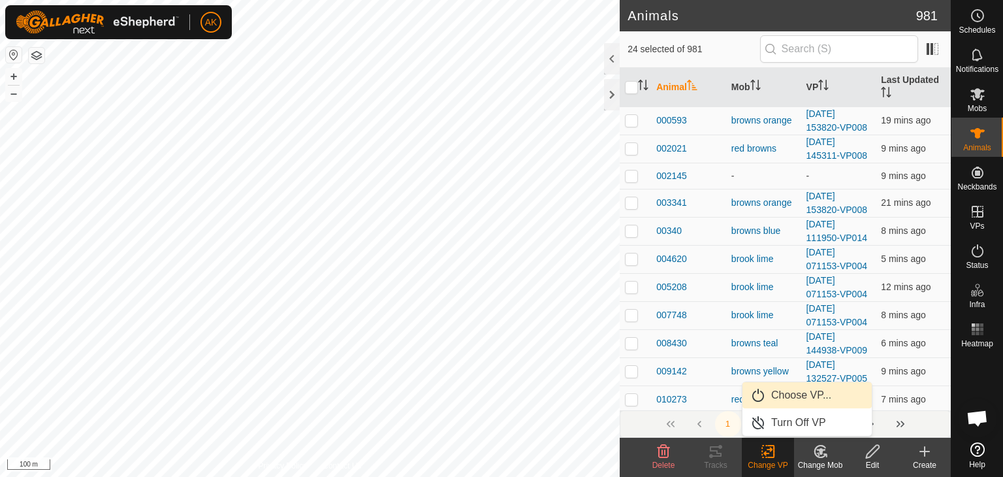
click at [785, 391] on link "Choose VP..." at bounding box center [807, 395] width 129 height 26
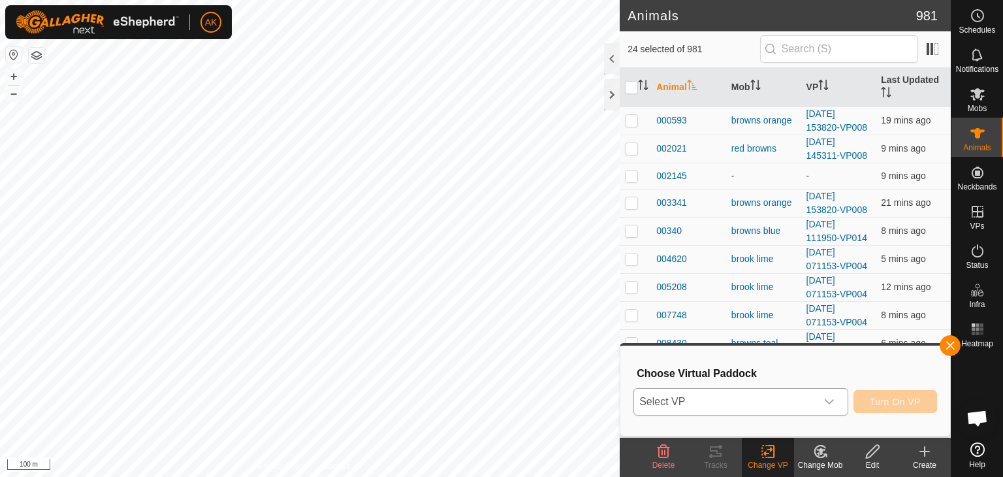
click at [822, 398] on div "dropdown trigger" at bounding box center [830, 402] width 26 height 26
click at [712, 398] on span "Select VP" at bounding box center [725, 402] width 182 height 26
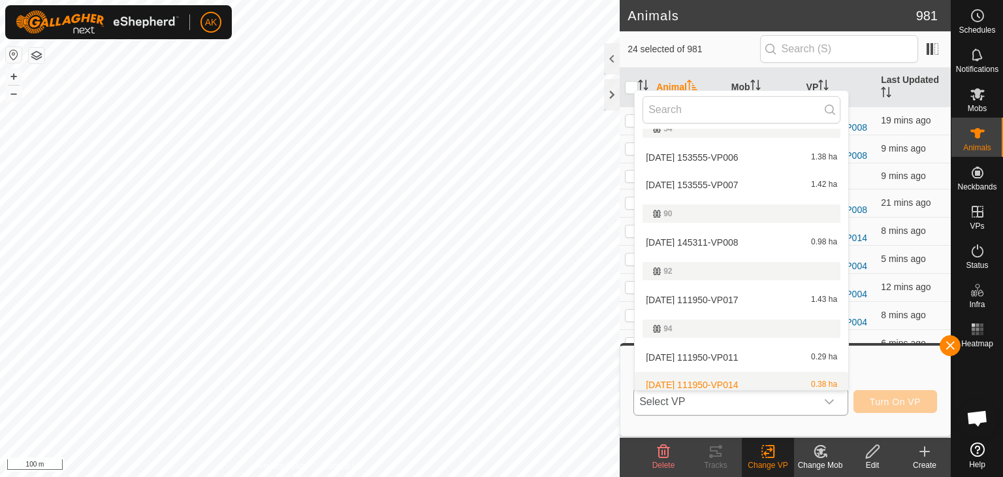
scroll to position [334, 0]
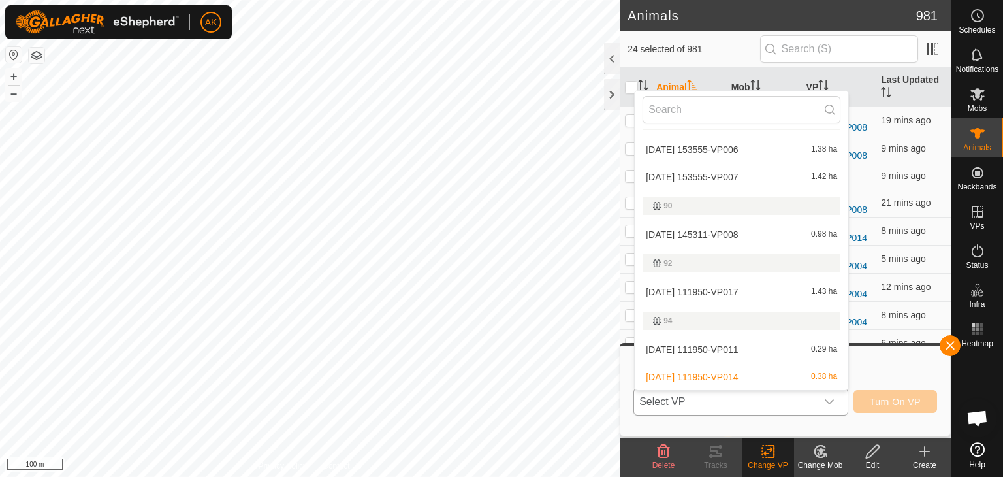
click at [699, 377] on li "2025-08-27 111950-VP014 0.38 ha" at bounding box center [742, 377] width 214 height 26
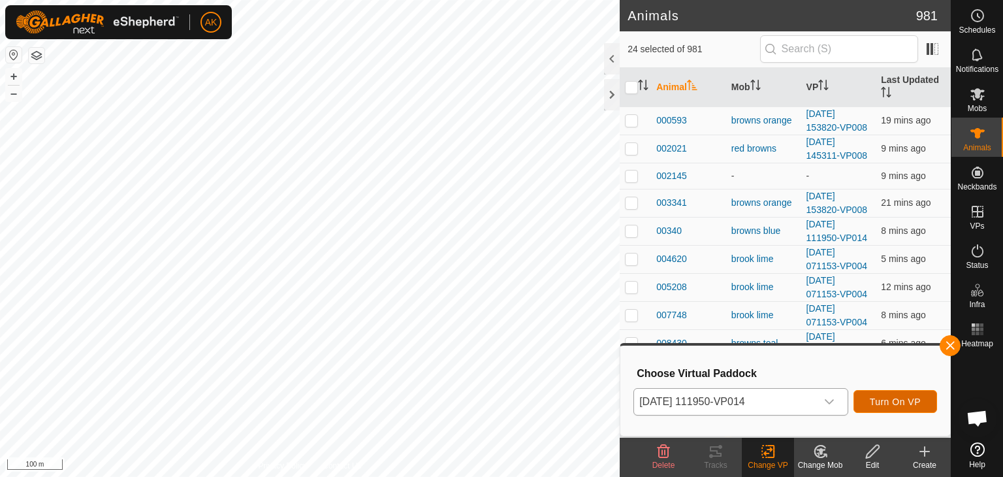
click at [896, 405] on span "Turn On VP" at bounding box center [895, 402] width 51 height 10
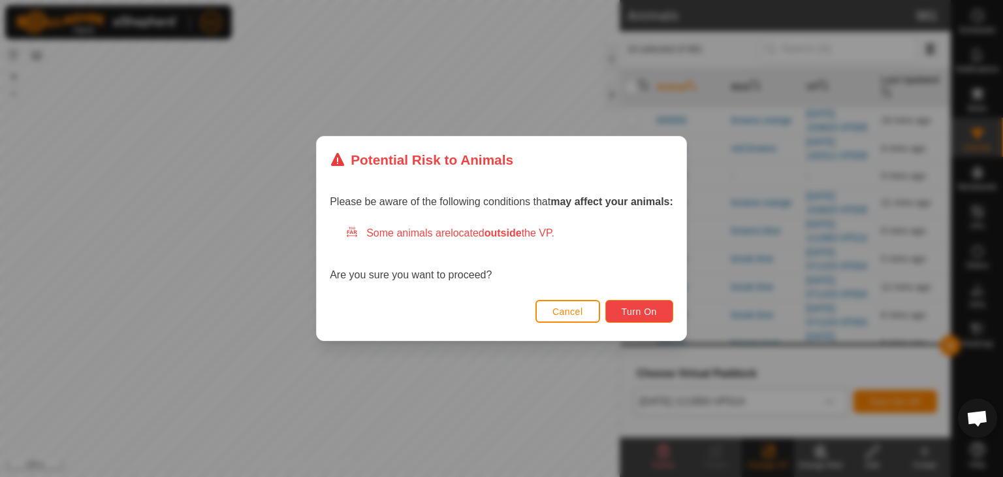
click at [621, 309] on button "Turn On" at bounding box center [640, 311] width 68 height 23
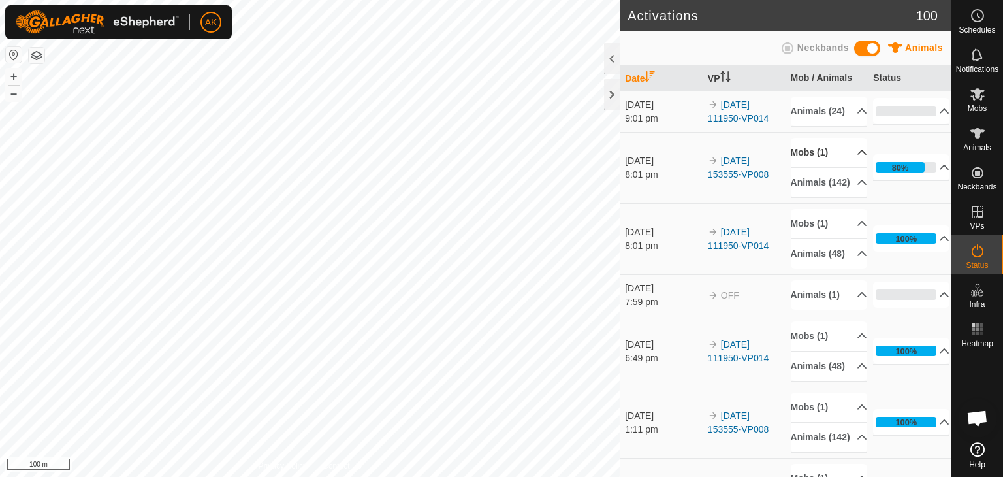
click at [804, 163] on p-accordion-header "Mobs (1)" at bounding box center [829, 152] width 76 height 29
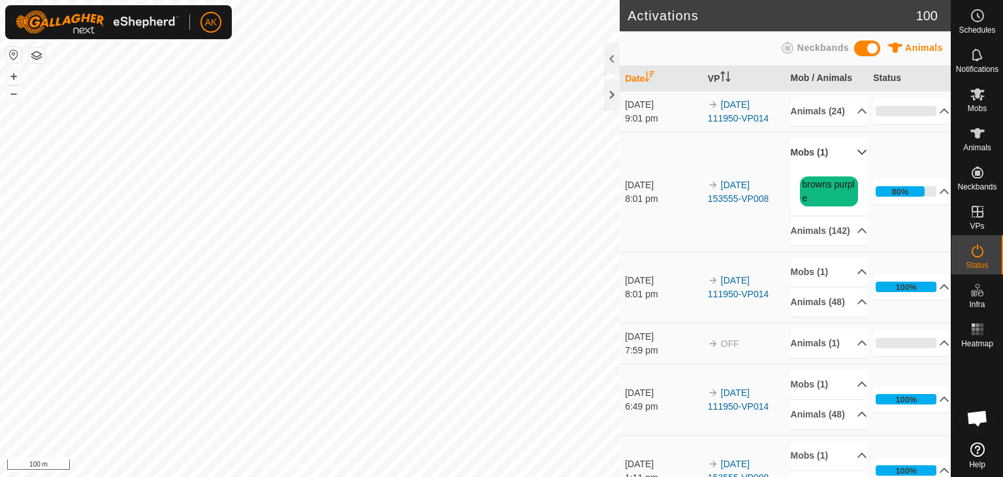
click at [804, 163] on p-accordion-header "Mobs (1)" at bounding box center [829, 152] width 76 height 29
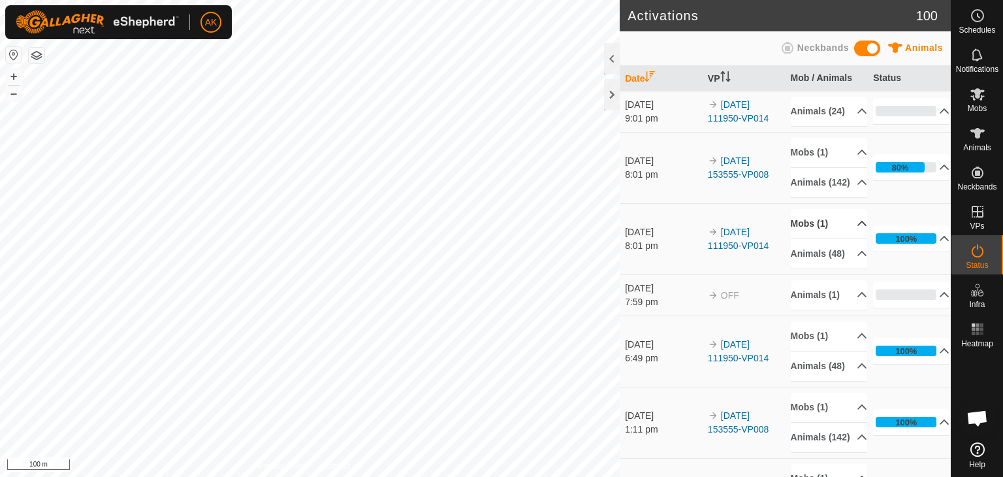
click at [822, 238] on p-accordion-header "Mobs (1)" at bounding box center [829, 223] width 76 height 29
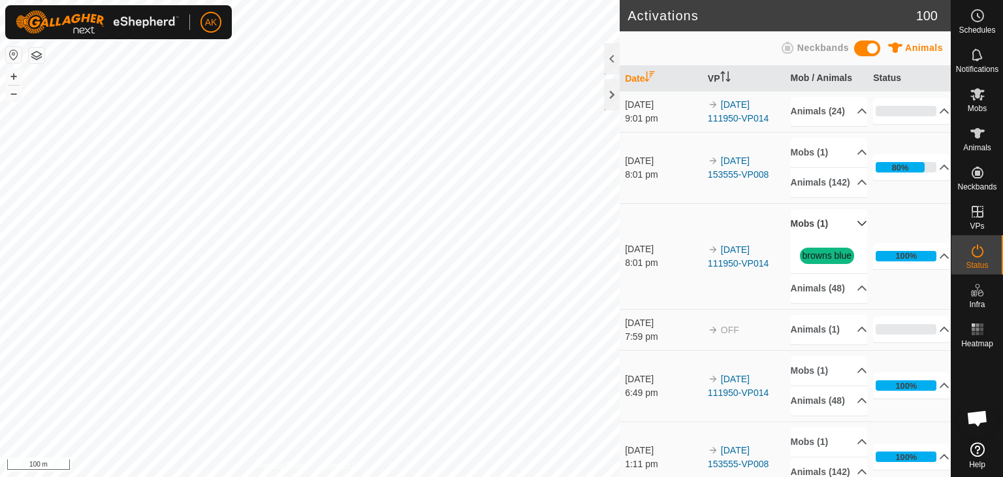
click at [822, 238] on p-accordion-header "Mobs (1)" at bounding box center [829, 223] width 76 height 29
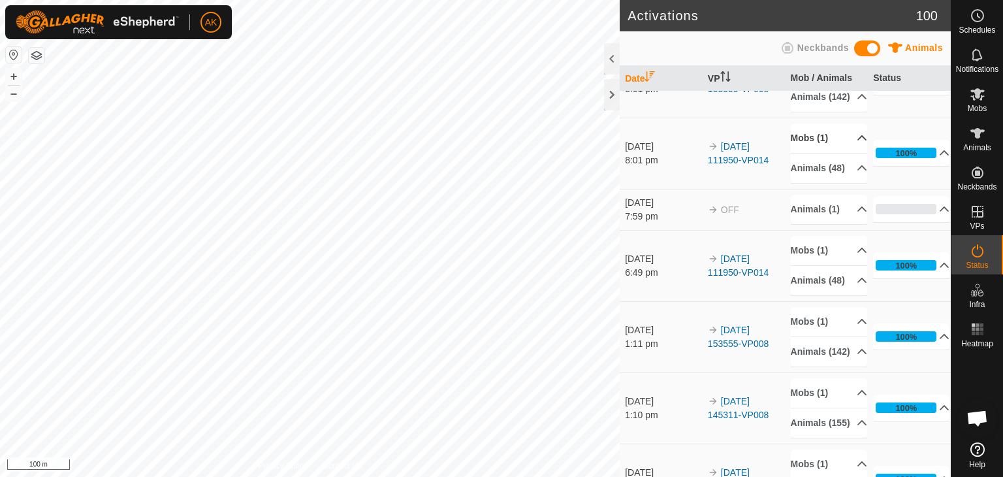
scroll to position [131, 0]
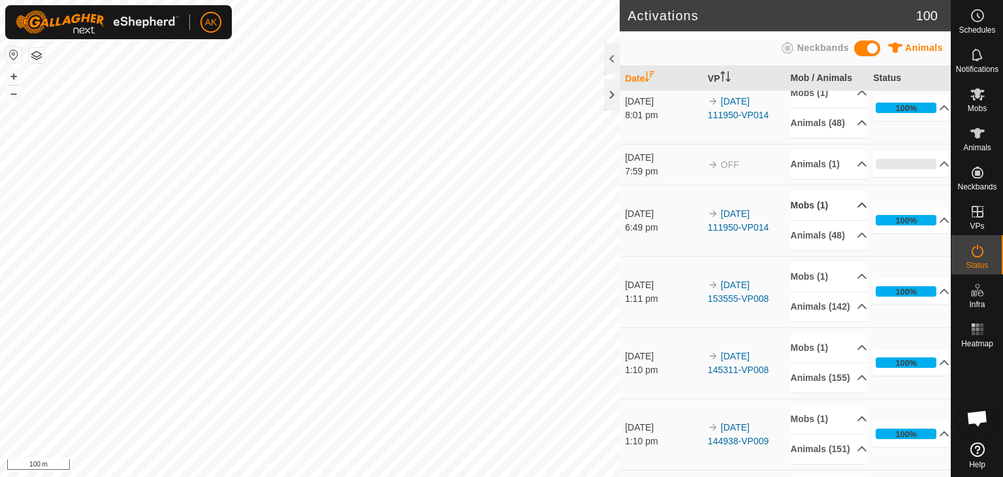
click at [814, 220] on p-accordion-header "Mobs (1)" at bounding box center [829, 205] width 76 height 29
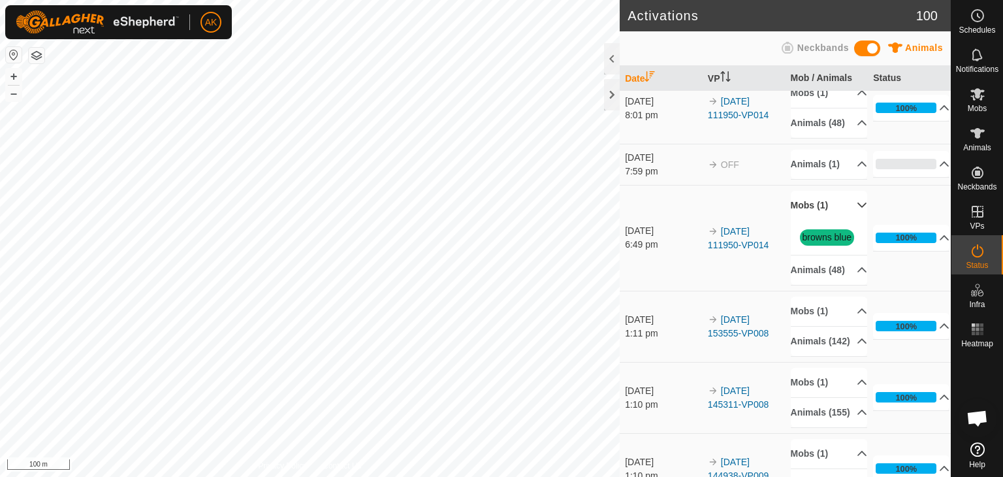
click at [814, 220] on p-accordion-header "Mobs (1)" at bounding box center [829, 205] width 76 height 29
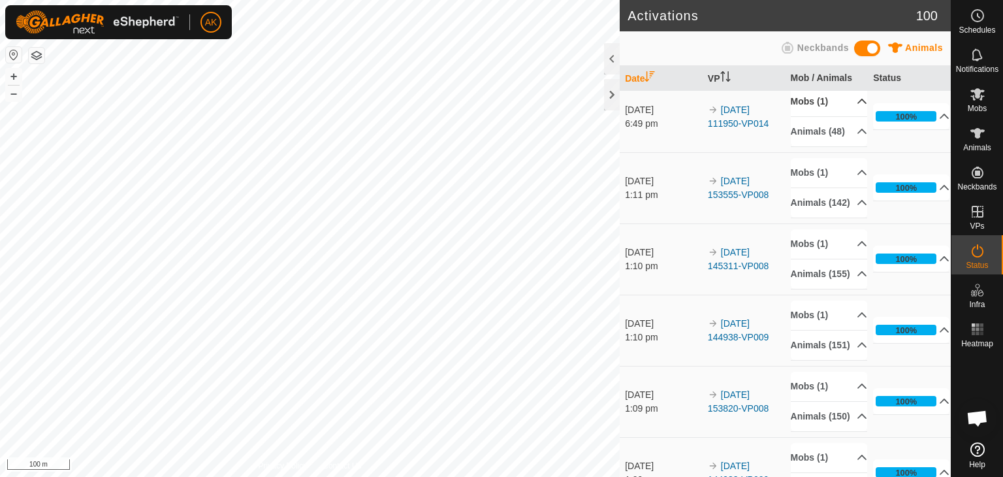
scroll to position [261, 0]
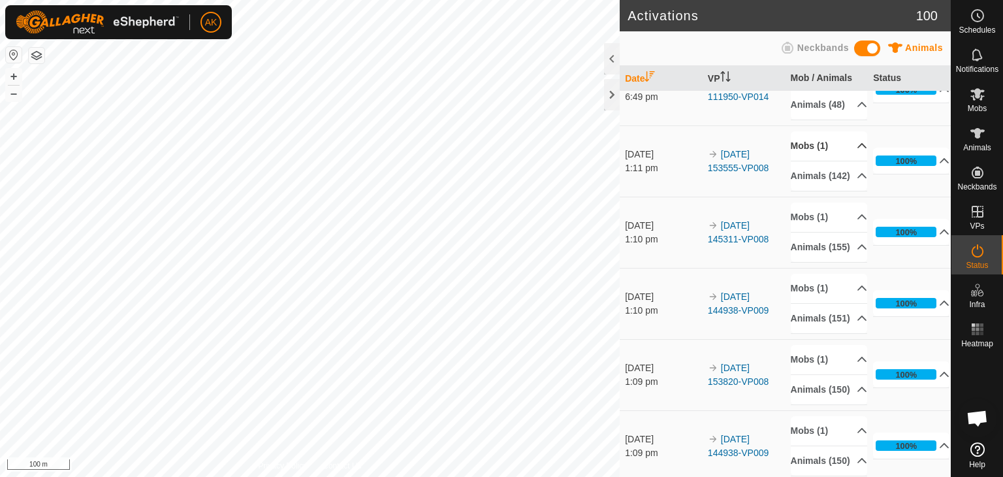
click at [816, 161] on p-accordion-header "Mobs (1)" at bounding box center [829, 145] width 76 height 29
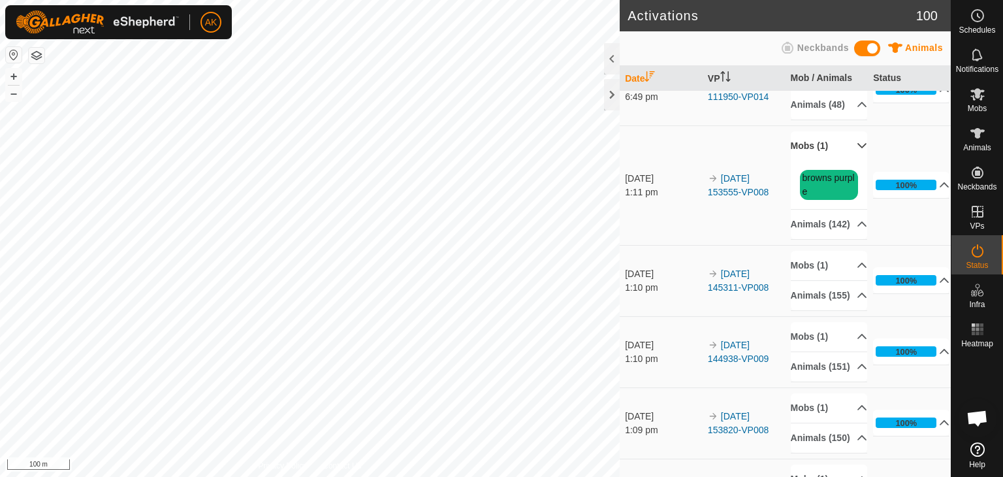
click at [816, 161] on p-accordion-header "Mobs (1)" at bounding box center [829, 145] width 76 height 29
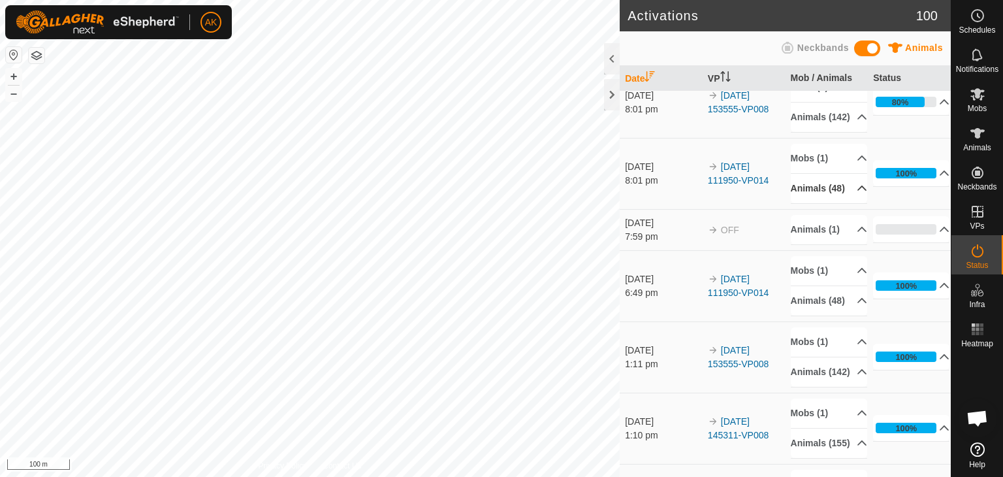
scroll to position [0, 0]
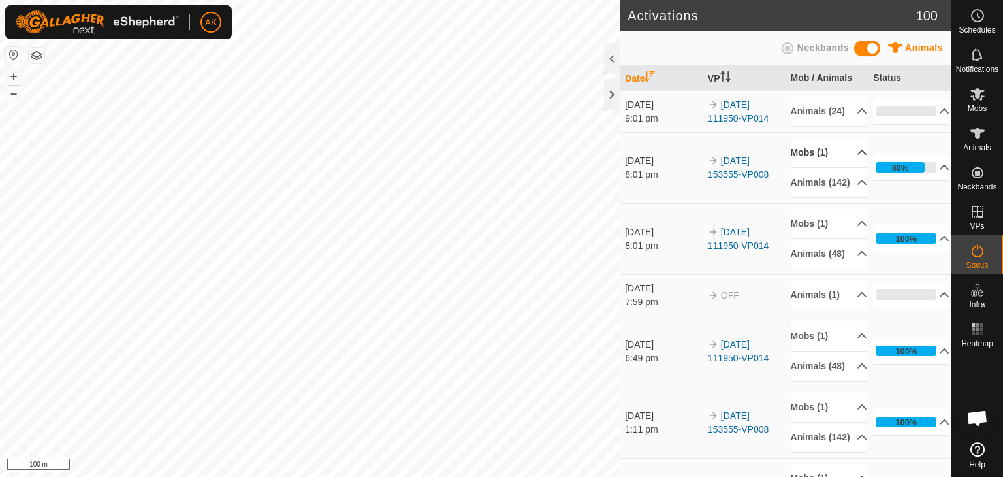
click at [810, 162] on p-accordion-header "Mobs (1)" at bounding box center [829, 152] width 76 height 29
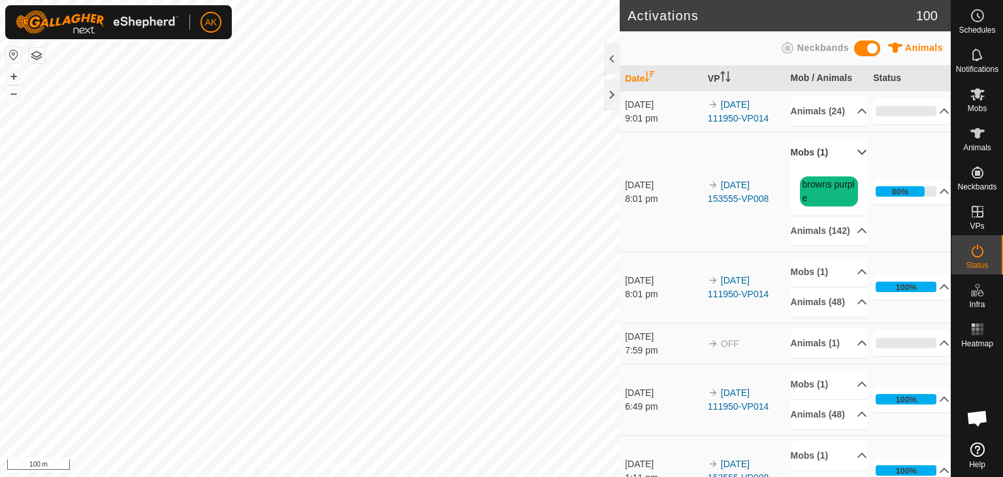
click at [810, 162] on p-accordion-header "Mobs (1)" at bounding box center [829, 152] width 76 height 29
